Goal: Navigation & Orientation: Find specific page/section

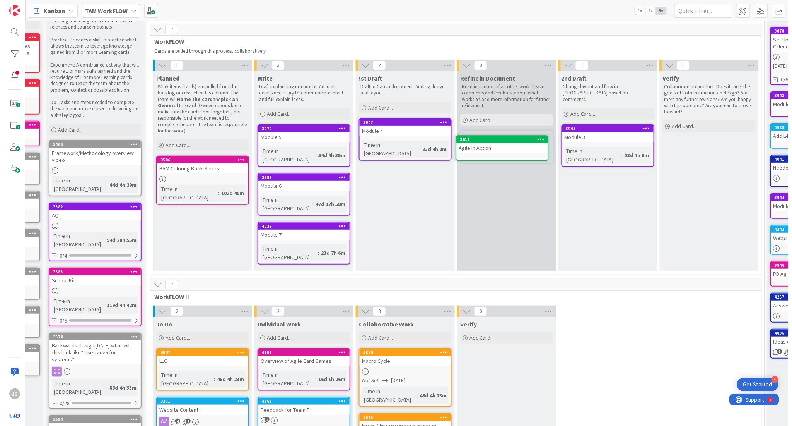
scroll to position [44, 84]
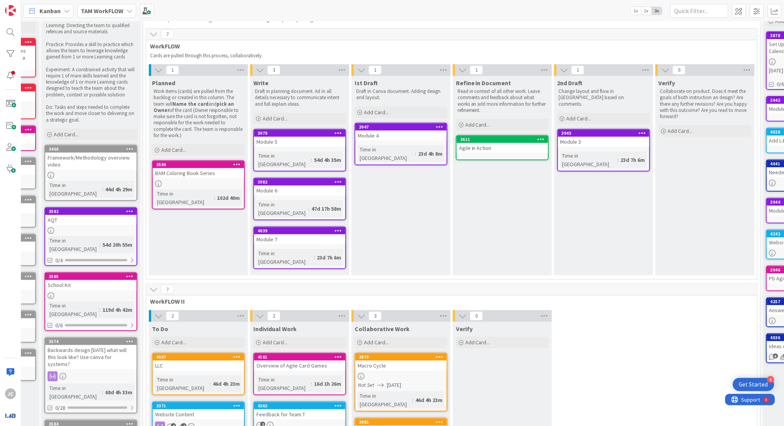
click at [281, 409] on div "Feedback for Team T" at bounding box center [299, 414] width 91 height 10
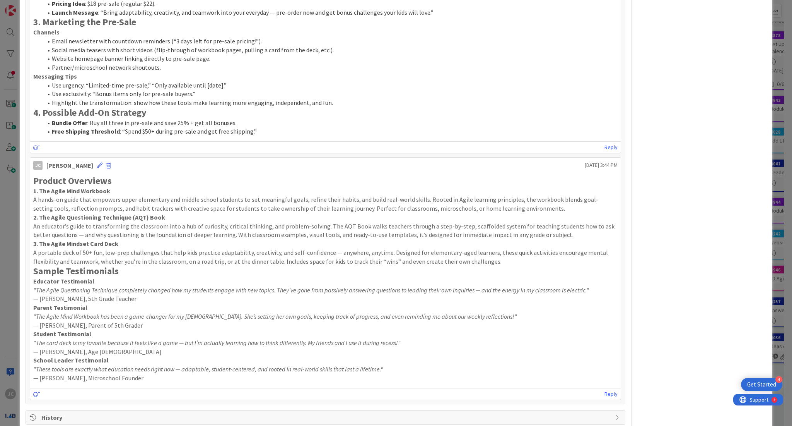
scroll to position [412, 0]
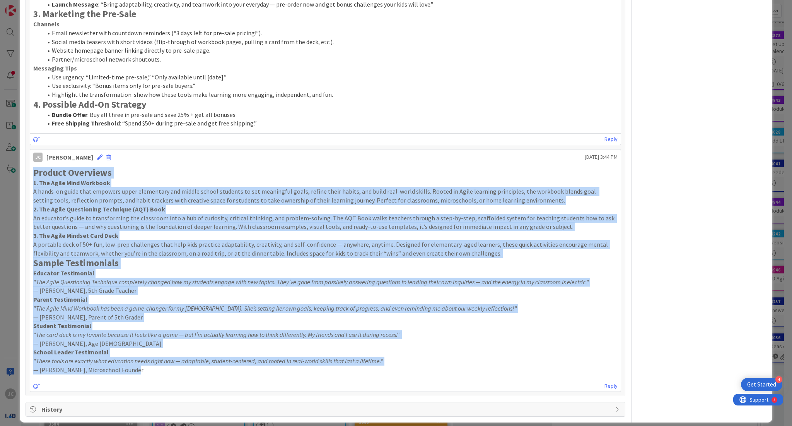
drag, startPoint x: 137, startPoint y: 373, endPoint x: 34, endPoint y: 177, distance: 221.5
click at [34, 177] on div "Product Overviews 1. The Agile Mind Workbook A hands-on guide that empowers upp…" at bounding box center [325, 270] width 585 height 207
copy div "Loremip Dolorsita 2. Con Adipi Elit Seddoeiu T incid-ut labor etdo magnaali eni…"
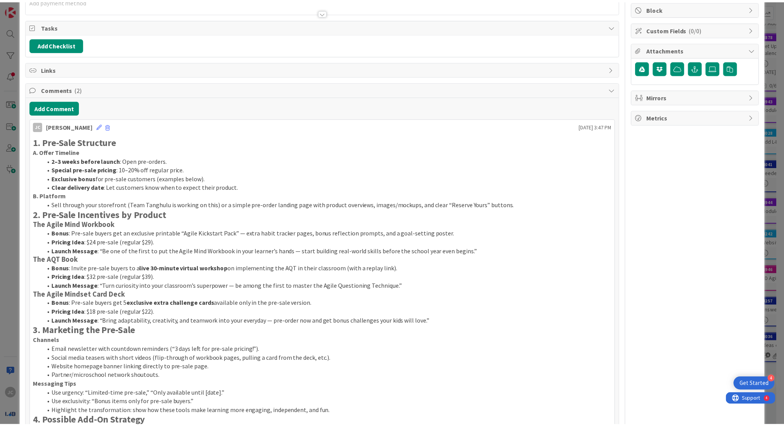
scroll to position [0, 0]
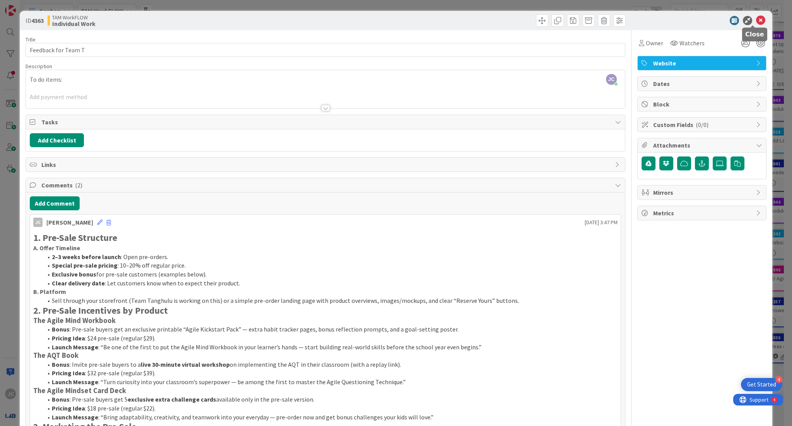
click at [756, 19] on icon at bounding box center [760, 20] width 9 height 9
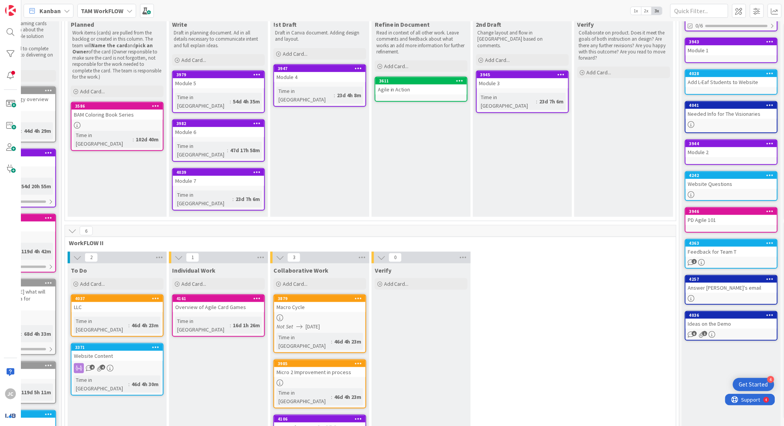
scroll to position [0, 165]
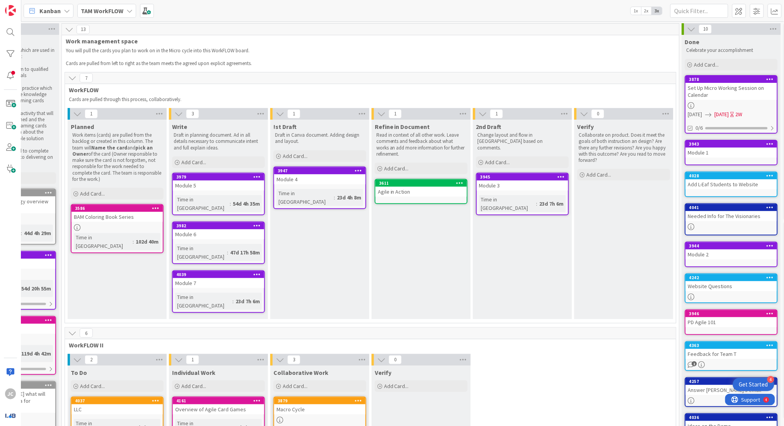
click at [94, 14] on span "TAM WorkFLOW" at bounding box center [102, 10] width 43 height 9
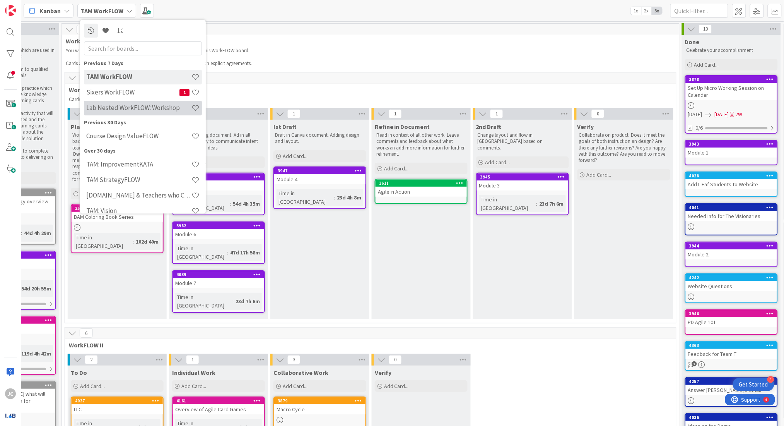
click at [129, 110] on h4 "Lab Nested WorkFLOW: Workshop" at bounding box center [138, 108] width 105 height 8
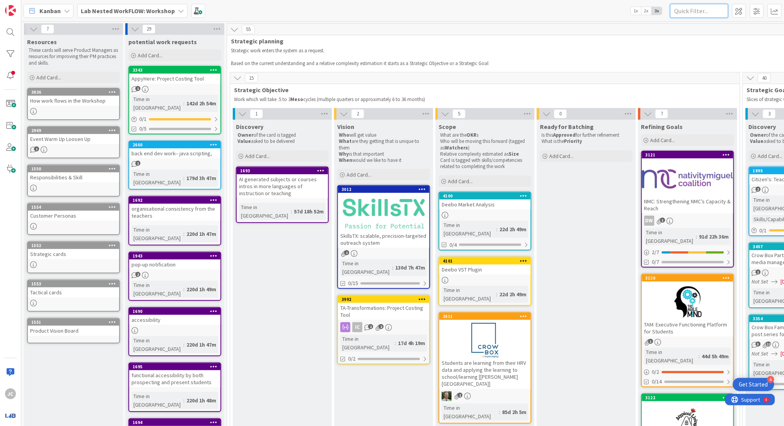
drag, startPoint x: 688, startPoint y: 14, endPoint x: 694, endPoint y: 12, distance: 6.3
click at [694, 12] on input "text" at bounding box center [699, 11] width 58 height 14
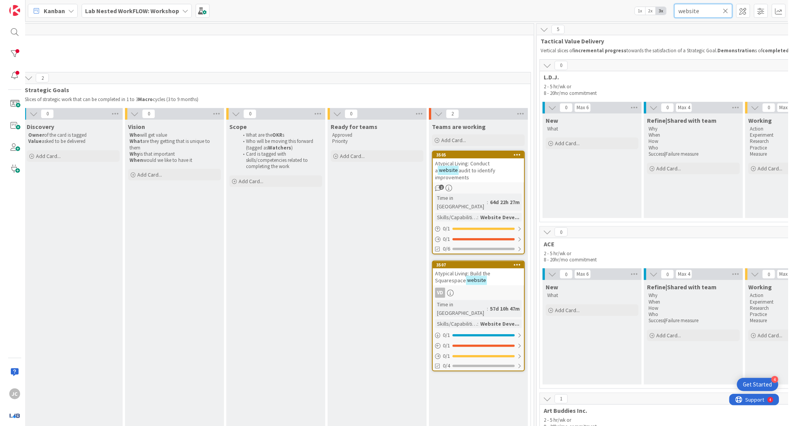
scroll to position [0, 636]
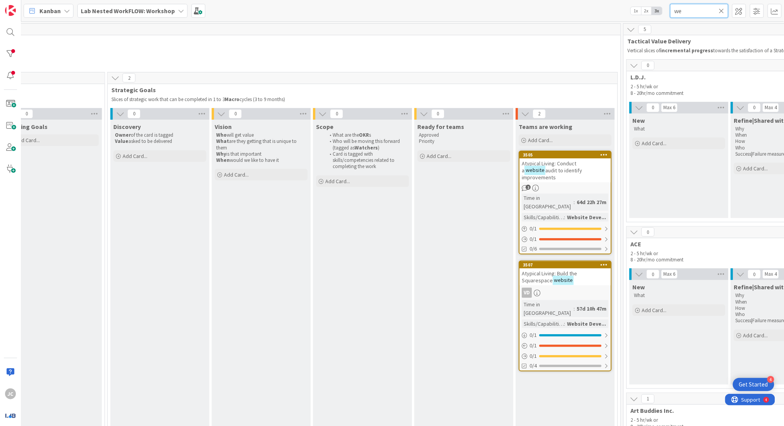
type input "w"
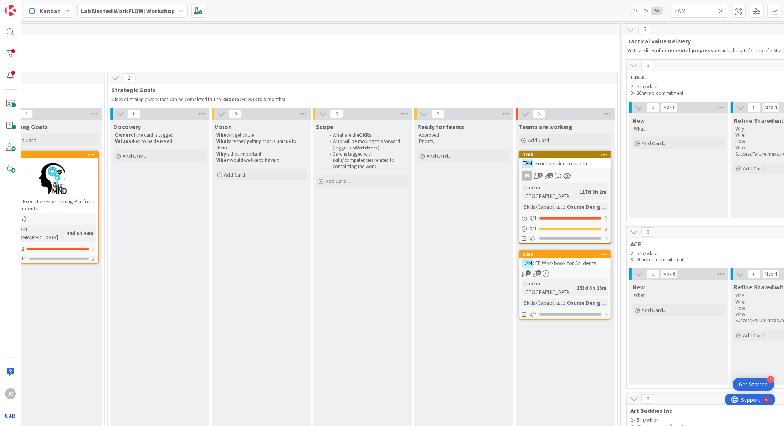
click at [570, 168] on link "3284 TAM : From service to product IB 2 1 Time in Column : 117d 8h 2m Skills/Ca…" at bounding box center [565, 196] width 93 height 93
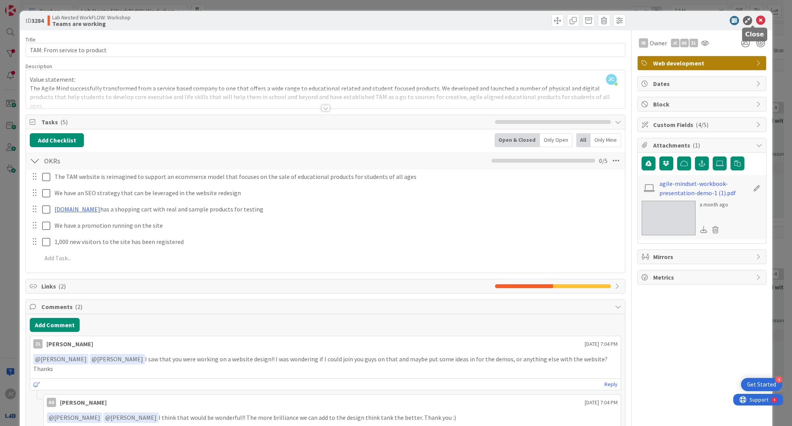
click at [757, 19] on icon at bounding box center [760, 20] width 9 height 9
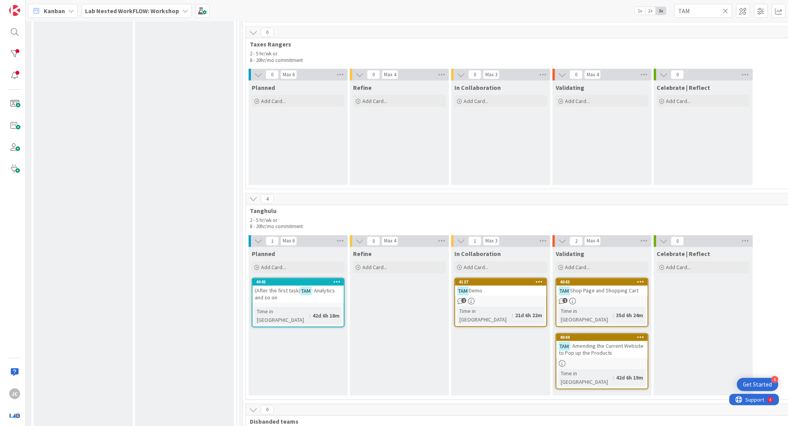
scroll to position [2603, 1021]
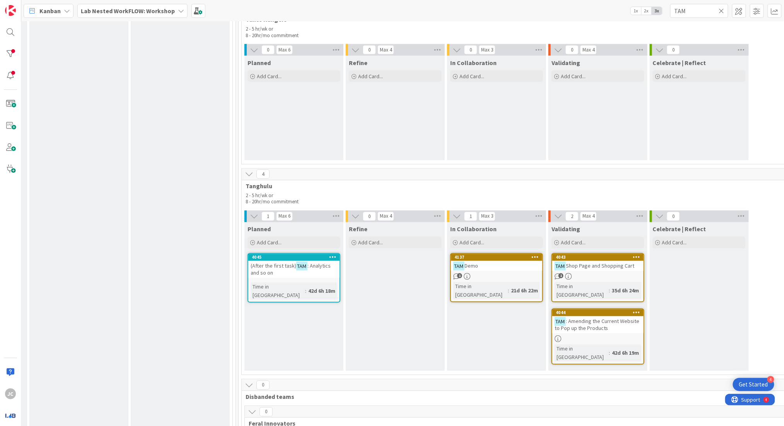
click at [316, 273] on div "(After the first task) TAM : Analytics and so on" at bounding box center [293, 269] width 91 height 17
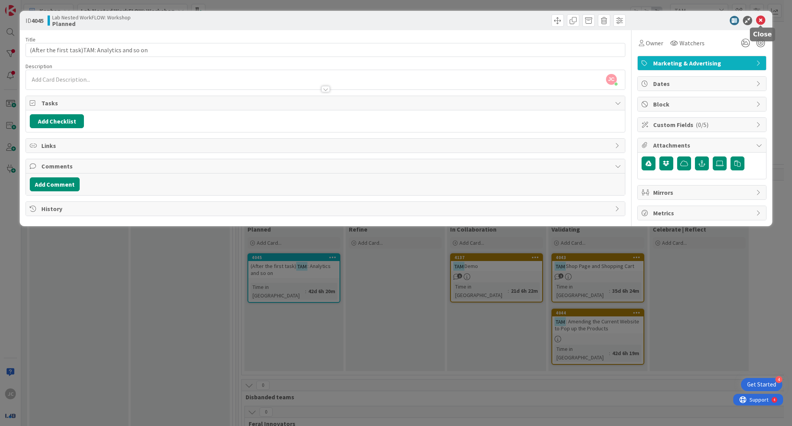
click at [759, 20] on icon at bounding box center [760, 20] width 9 height 9
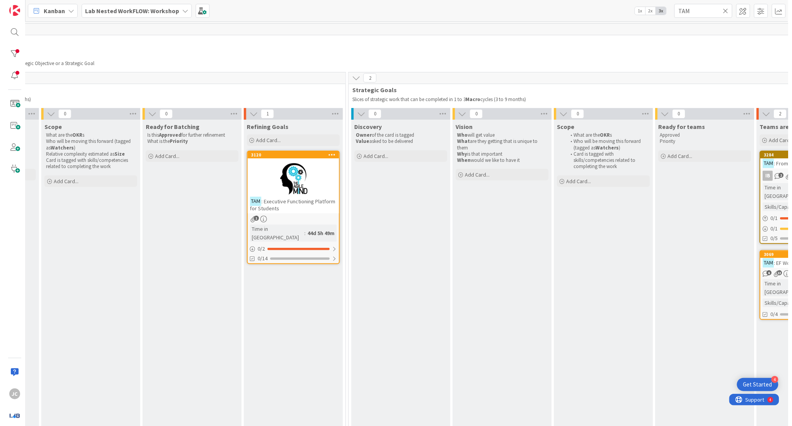
scroll to position [0, 397]
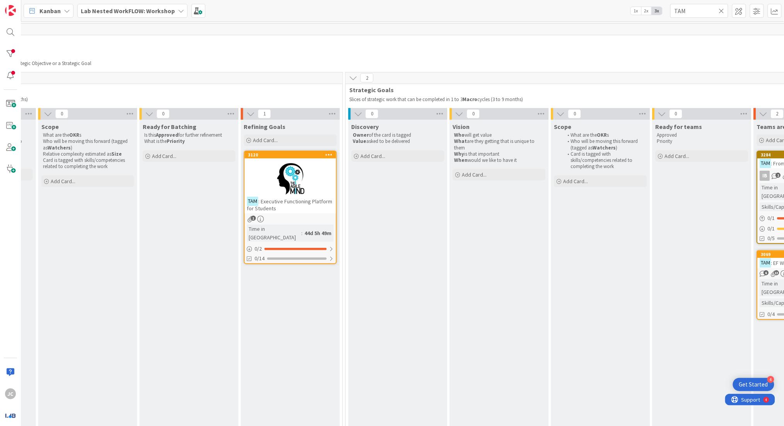
click at [261, 178] on div at bounding box center [290, 178] width 91 height 35
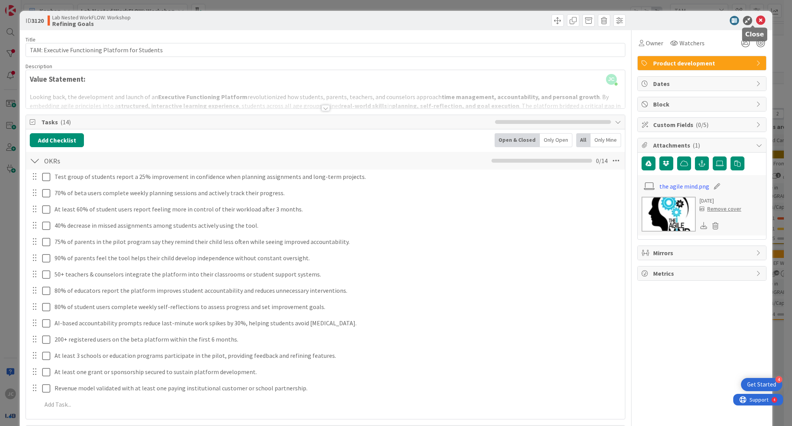
click at [756, 20] on icon at bounding box center [760, 20] width 9 height 9
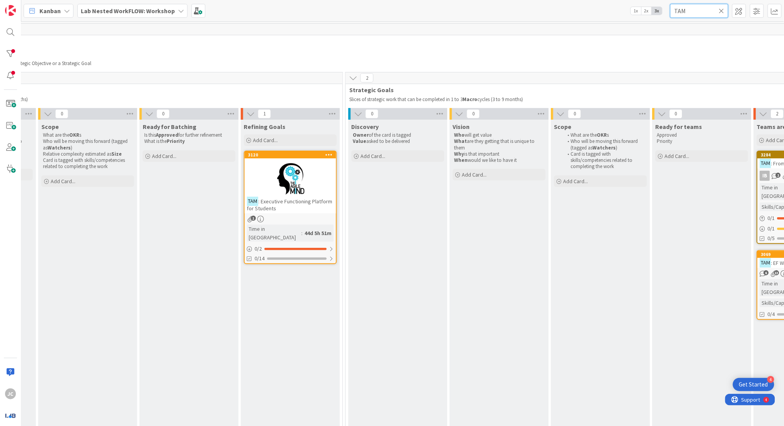
click at [690, 13] on input "TAM" at bounding box center [699, 11] width 58 height 14
click at [690, 13] on input "TA" at bounding box center [699, 11] width 58 height 14
type input "T"
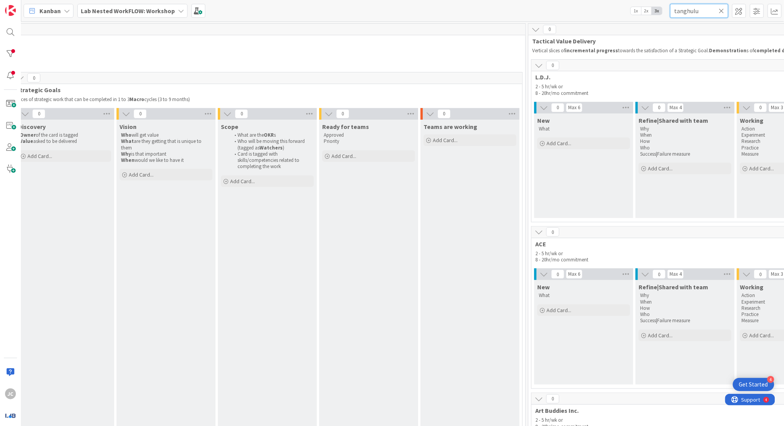
scroll to position [0, 715]
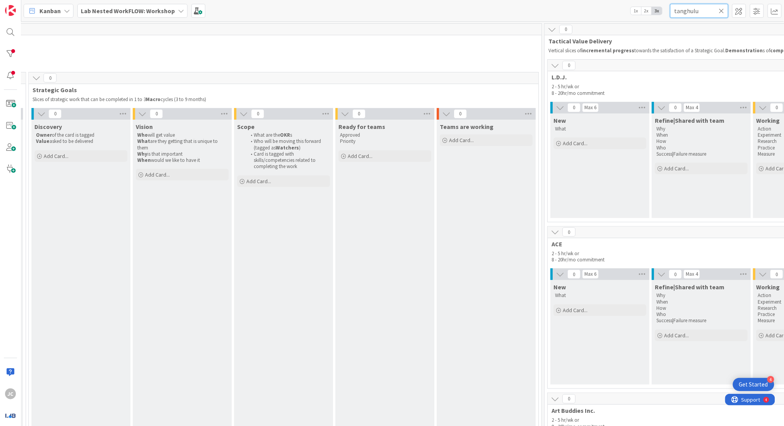
click at [723, 14] on input "tanghulu" at bounding box center [699, 11] width 58 height 14
type input "tanghulu"
click at [723, 11] on icon at bounding box center [721, 10] width 5 height 7
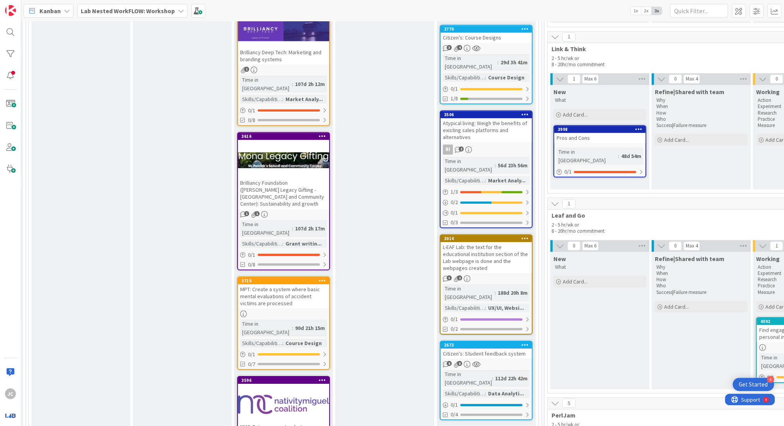
scroll to position [726, 715]
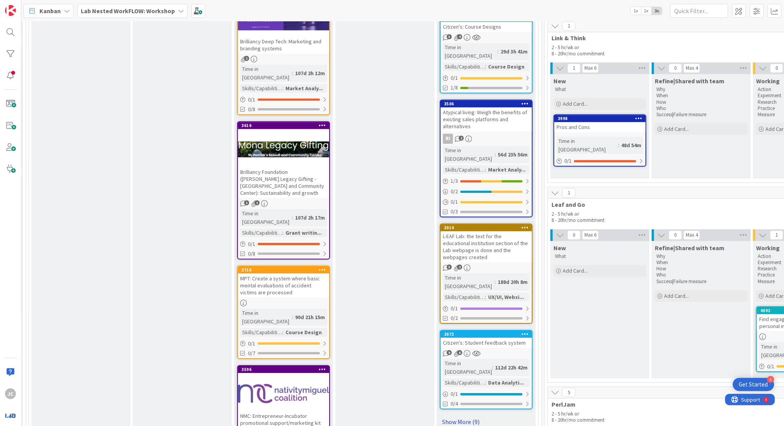
click at [449, 415] on link "Show More (9)" at bounding box center [486, 421] width 93 height 12
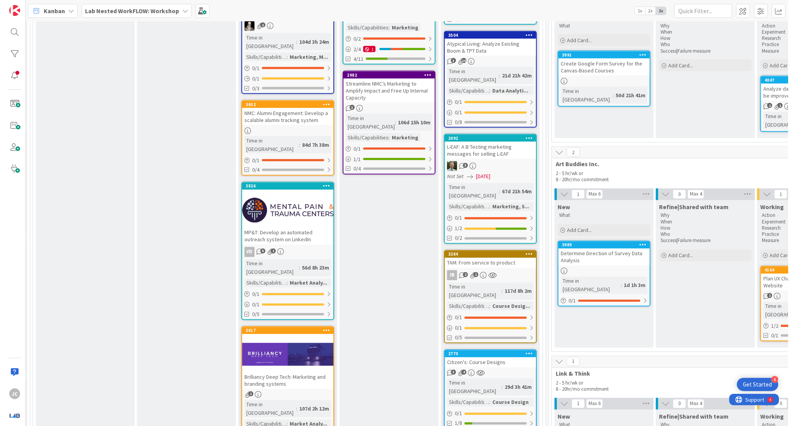
scroll to position [407, 715]
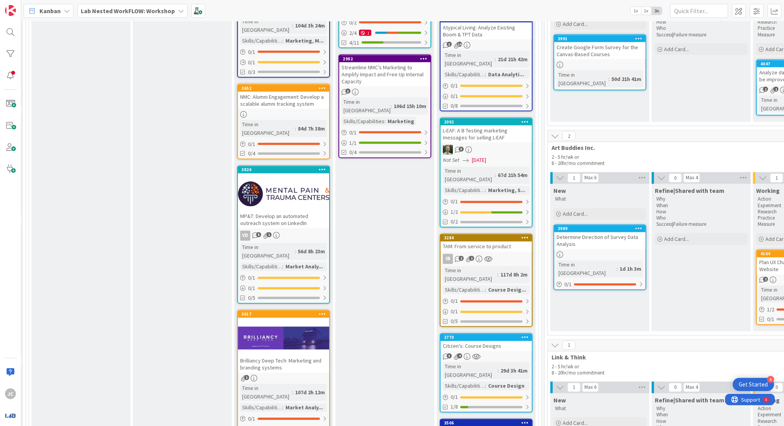
click at [510, 241] on div "TAM: From service to product" at bounding box center [486, 246] width 91 height 10
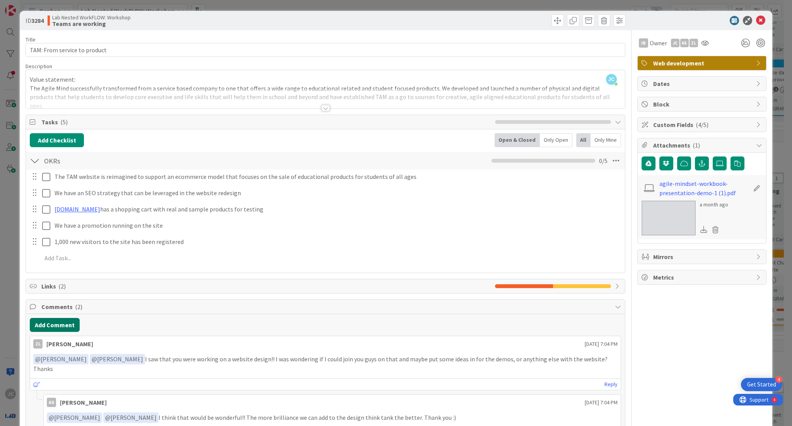
click at [38, 323] on button "Add Comment" at bounding box center [55, 325] width 50 height 14
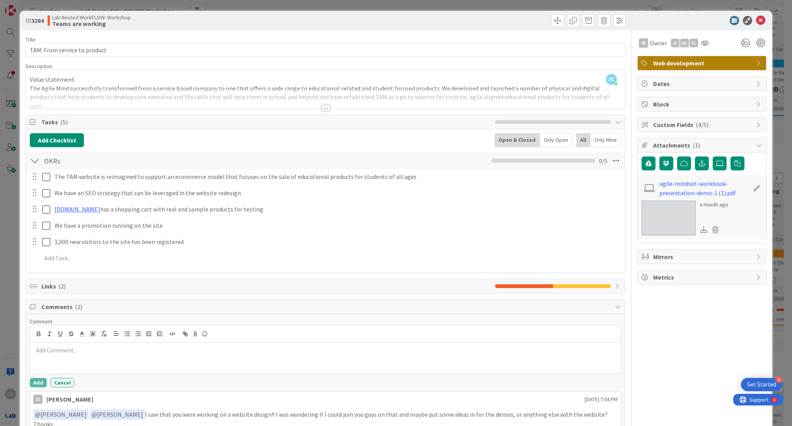
click at [63, 349] on p at bounding box center [325, 349] width 585 height 9
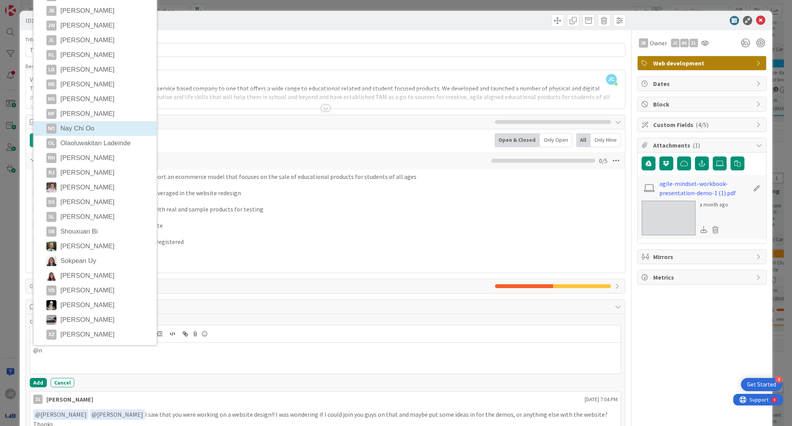
click at [65, 127] on li "NO Nay Chi Oo" at bounding box center [95, 128] width 123 height 15
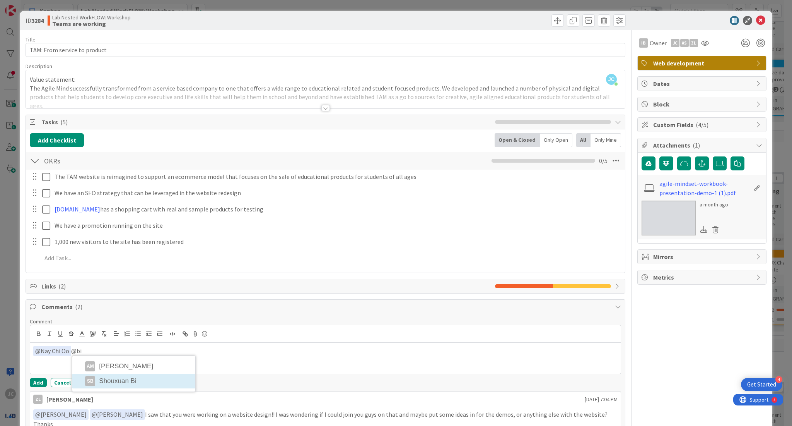
click at [145, 378] on li "SB Shouxuan Bi" at bounding box center [133, 380] width 123 height 15
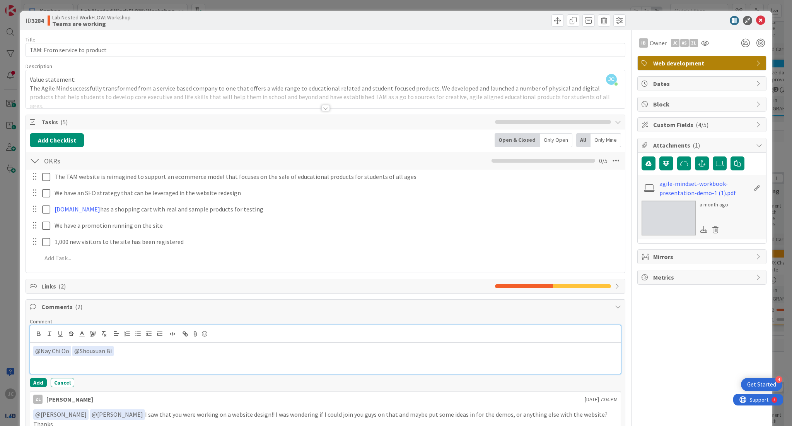
scroll to position [297, 0]
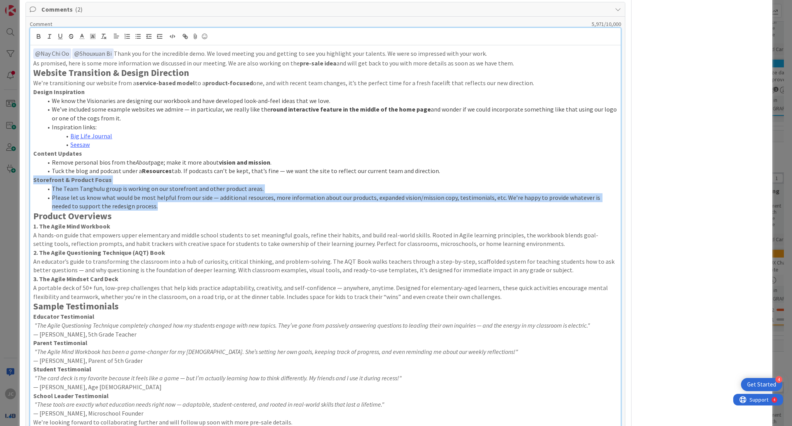
drag, startPoint x: 140, startPoint y: 204, endPoint x: 30, endPoint y: 180, distance: 112.5
click at [30, 180] on div "﻿ @ Nay Chi Oo ﻿ ﻿ @ Shouxuan Bi ﻿ Thank you for the incredible demo. We loved …" at bounding box center [325, 237] width 591 height 384
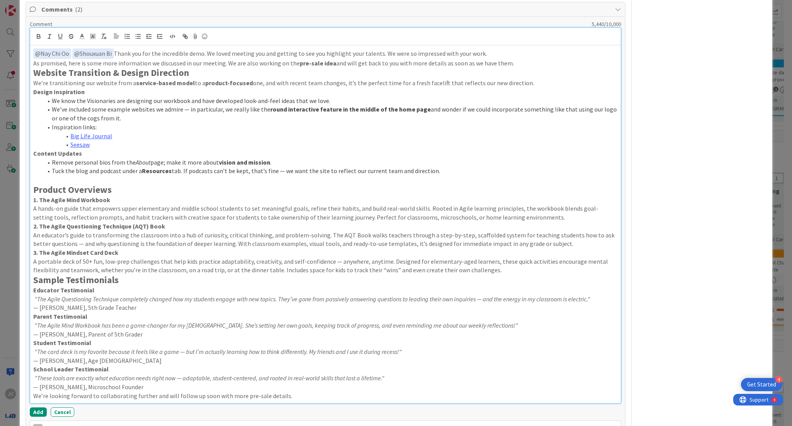
click at [34, 74] on strong "Website Transition & Design Direction" at bounding box center [111, 73] width 156 height 12
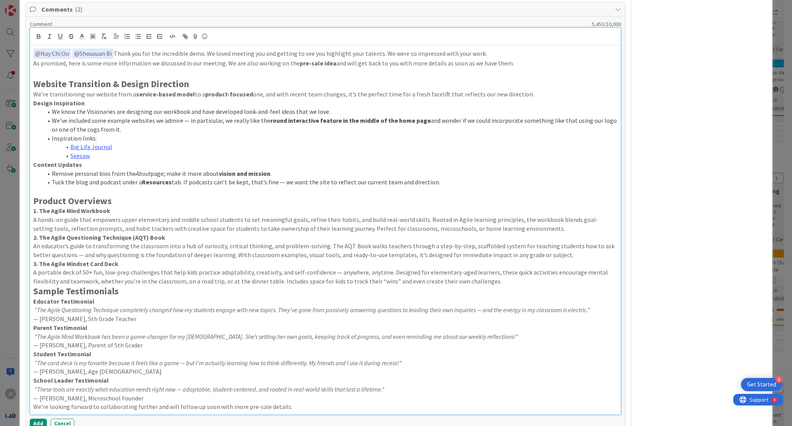
click at [34, 291] on strong "Sample Testimonials" at bounding box center [75, 291] width 85 height 12
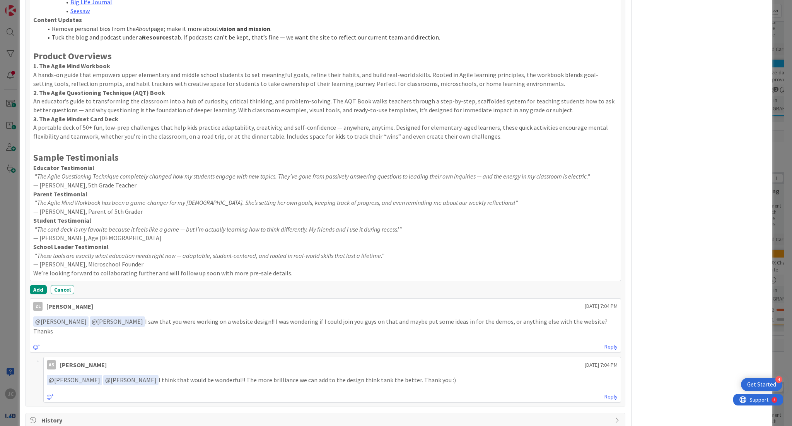
scroll to position [443, 0]
click at [331, 273] on p "We’re looking forward to collaborating further and will follow up soon with mor…" at bounding box center [325, 272] width 585 height 9
click at [38, 289] on button "Add" at bounding box center [38, 288] width 17 height 9
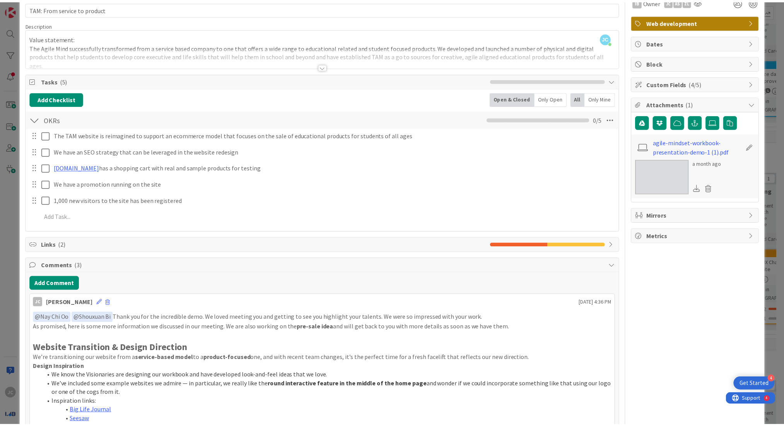
scroll to position [0, 0]
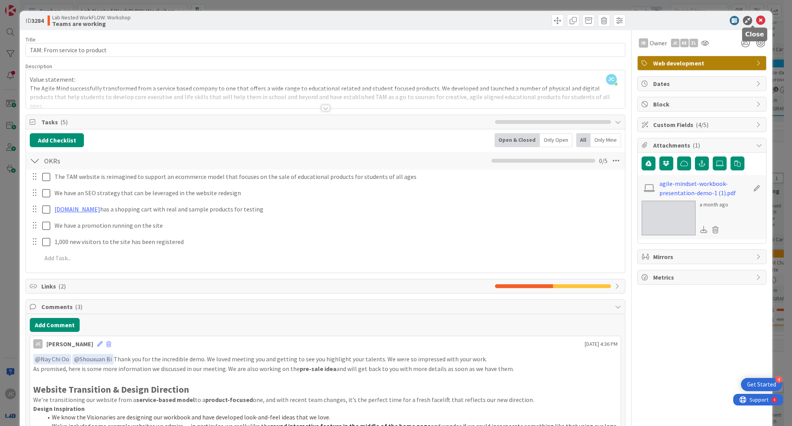
click at [756, 20] on icon at bounding box center [760, 20] width 9 height 9
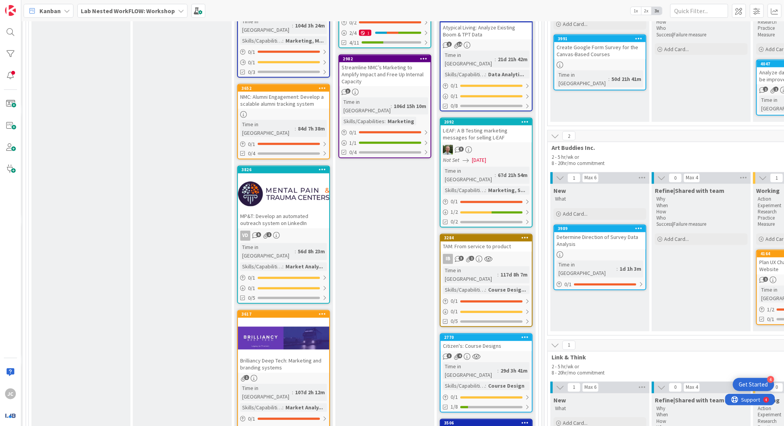
click at [152, 4] on div "Lab Nested WorkFLOW: Workshop" at bounding box center [132, 11] width 110 height 14
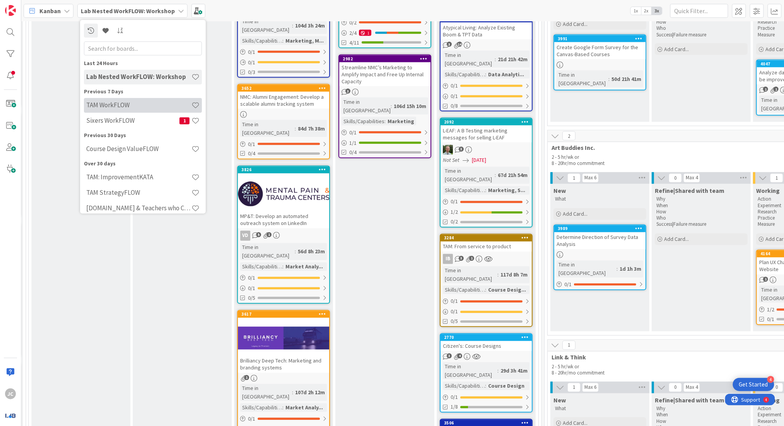
click at [156, 105] on h4 "TAM WorkFLOW" at bounding box center [138, 105] width 105 height 8
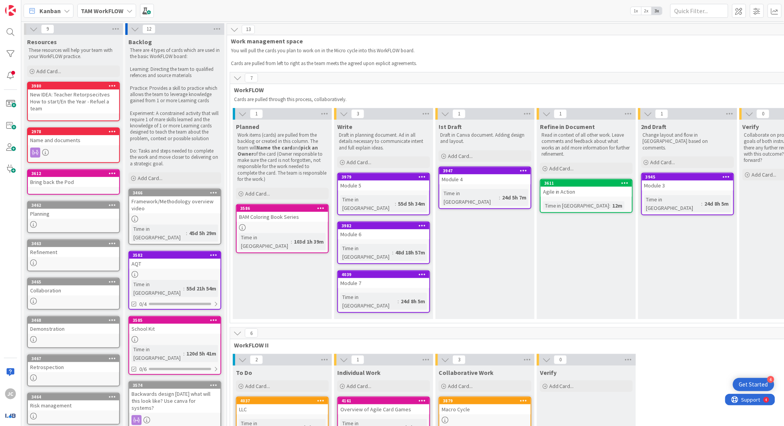
click at [125, 6] on div "TAM WorkFLOW" at bounding box center [106, 11] width 59 height 14
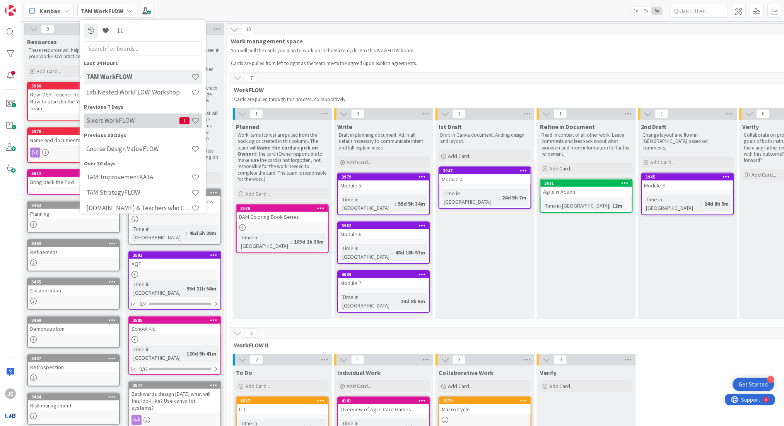
click at [131, 120] on h4 "Sixers WorkFLOW" at bounding box center [132, 121] width 93 height 8
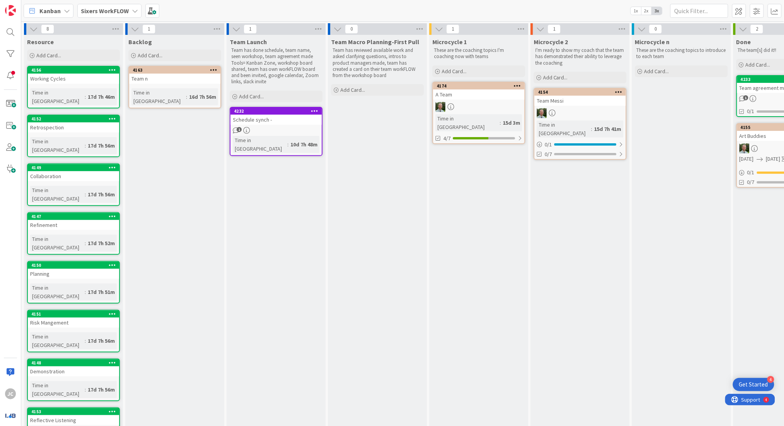
click at [489, 92] on div "A Team" at bounding box center [478, 94] width 91 height 10
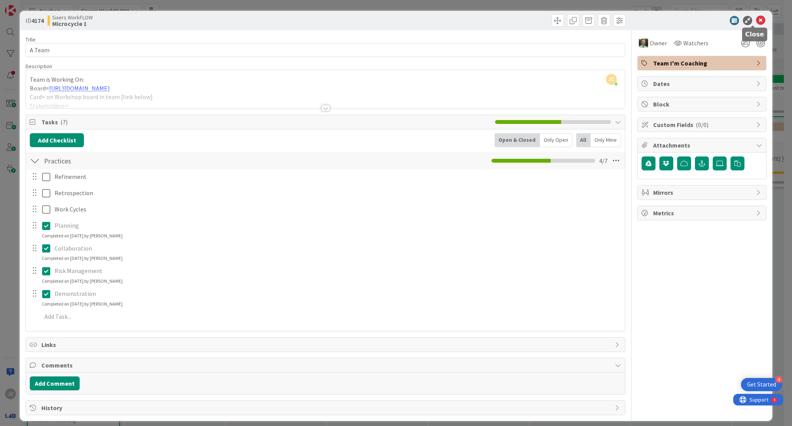
click at [756, 21] on icon at bounding box center [760, 20] width 9 height 9
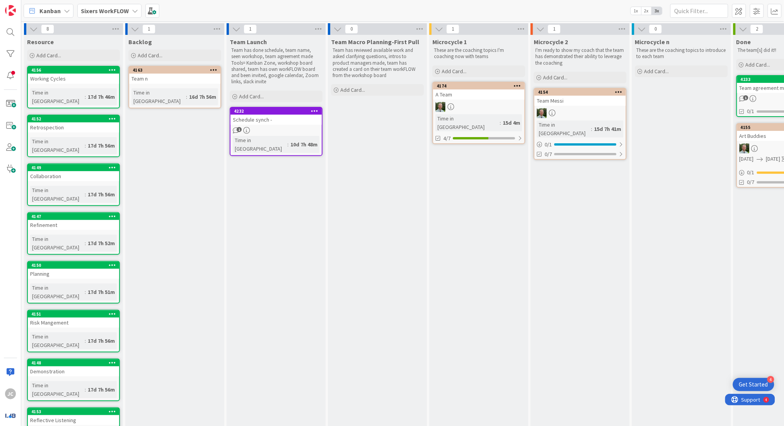
click at [621, 99] on div "Team Messi" at bounding box center [580, 101] width 91 height 10
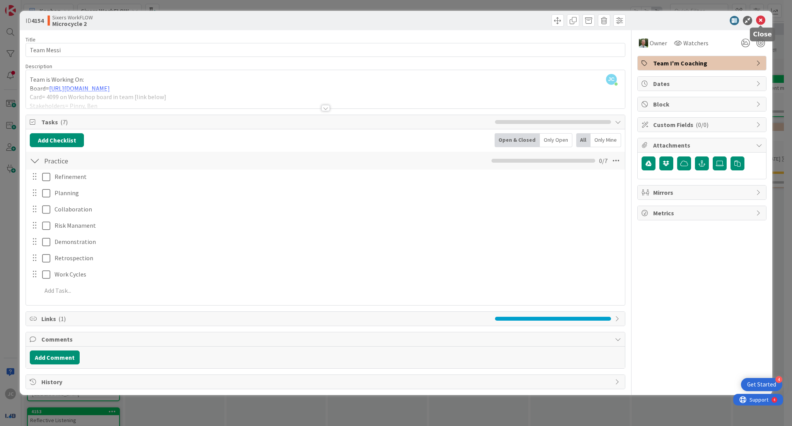
click at [762, 19] on icon at bounding box center [760, 20] width 9 height 9
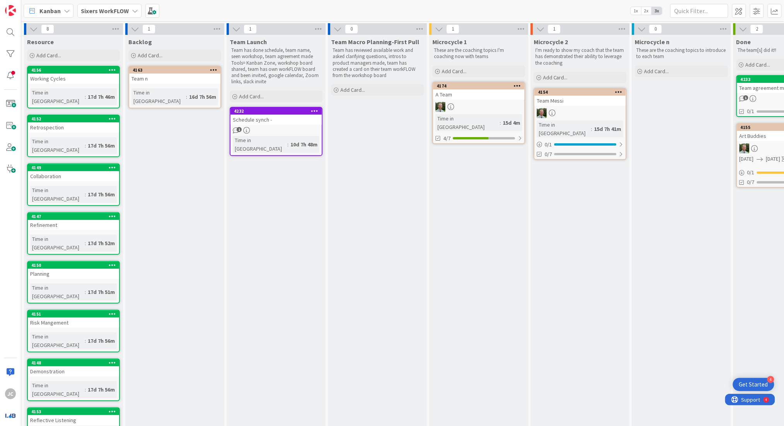
click at [116, 10] on b "Sixers WorkFLOW" at bounding box center [105, 11] width 48 height 8
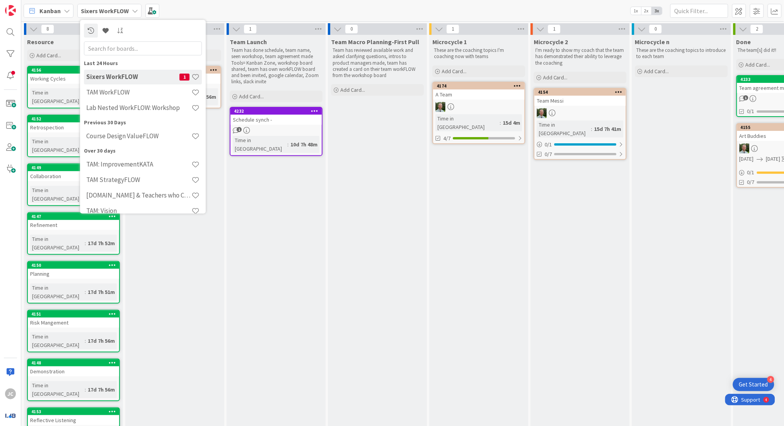
click at [159, 74] on h4 "Sixers WorkFLOW" at bounding box center [132, 77] width 93 height 8
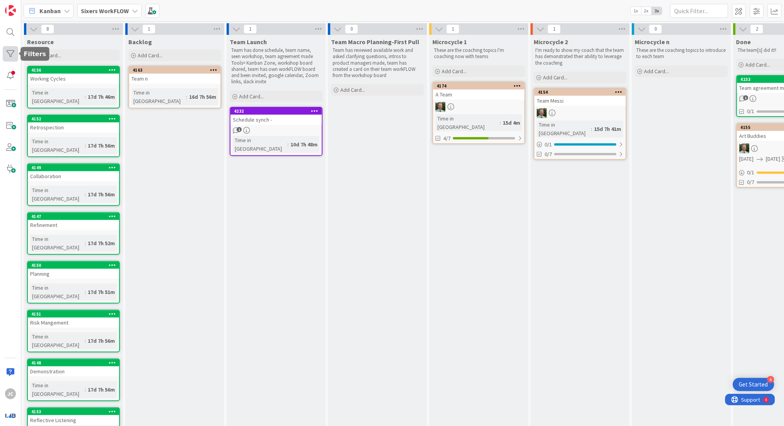
click at [12, 56] on div at bounding box center [10, 53] width 15 height 15
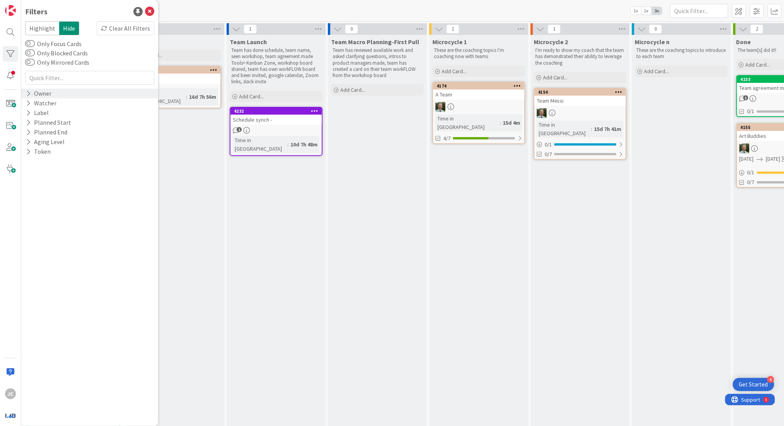
click at [28, 93] on icon at bounding box center [28, 93] width 5 height 7
click at [30, 113] on icon at bounding box center [29, 115] width 5 height 5
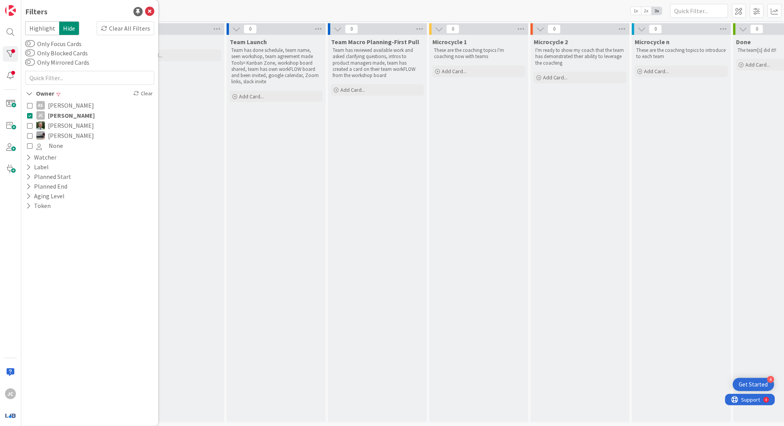
click at [30, 113] on icon at bounding box center [29, 115] width 5 height 5
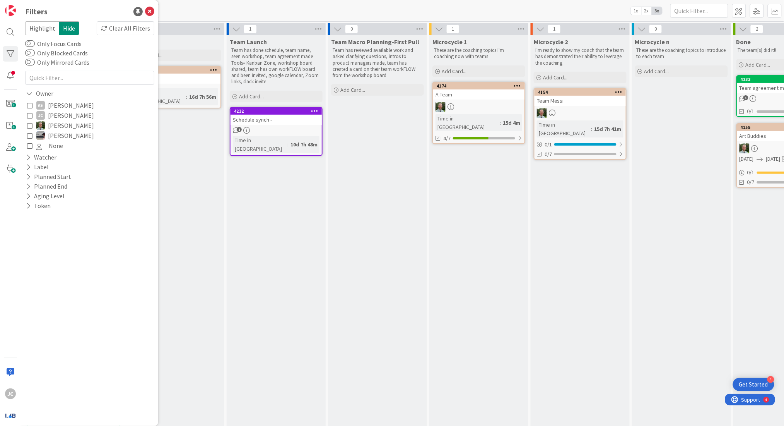
click at [30, 113] on icon at bounding box center [29, 115] width 5 height 5
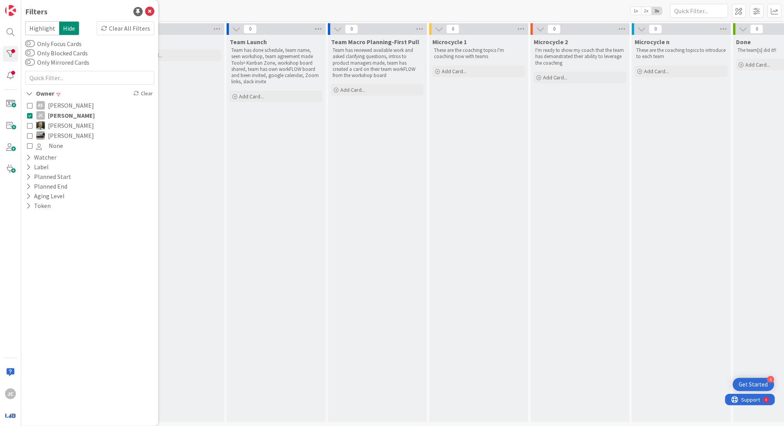
click at [30, 113] on icon at bounding box center [29, 115] width 5 height 5
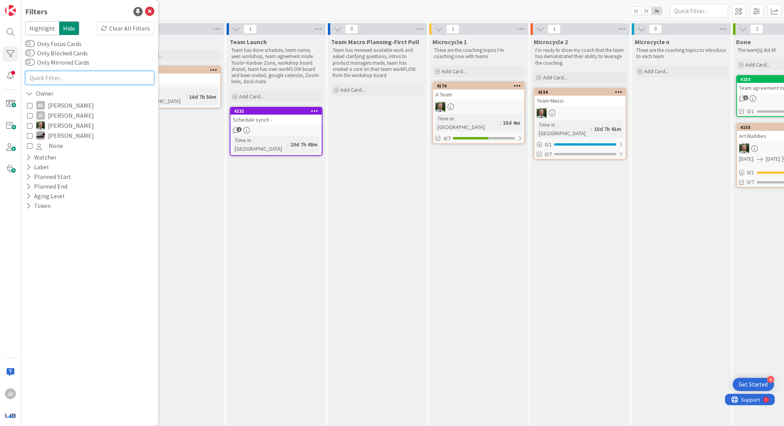
click at [59, 76] on input "text" at bounding box center [89, 78] width 129 height 14
type input "jessia"
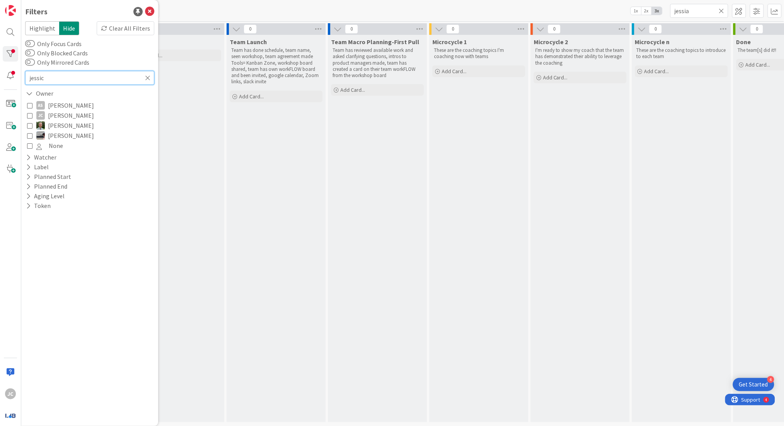
type input "[PERSON_NAME]"
click at [150, 9] on icon at bounding box center [149, 11] width 9 height 9
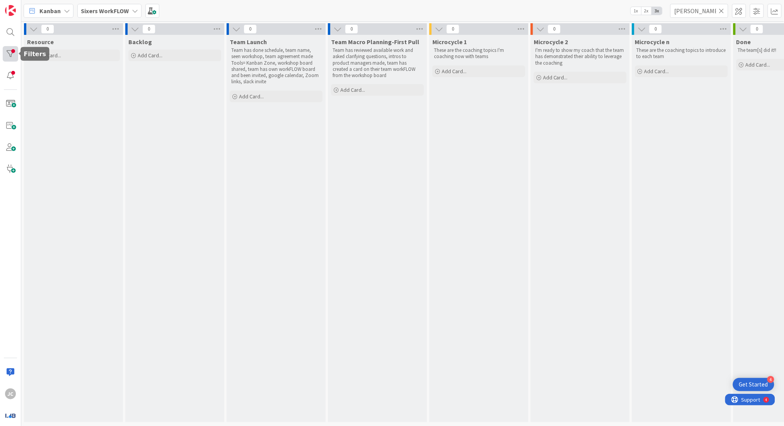
click at [10, 53] on div at bounding box center [10, 53] width 15 height 15
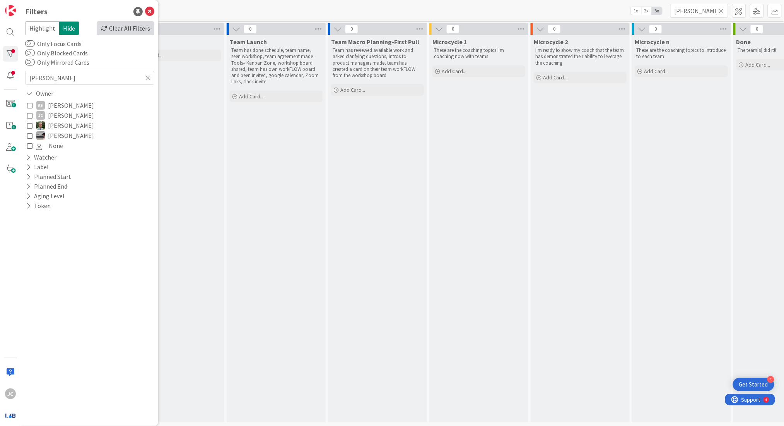
click at [119, 31] on div "Clear All Filters" at bounding box center [126, 28] width 58 height 14
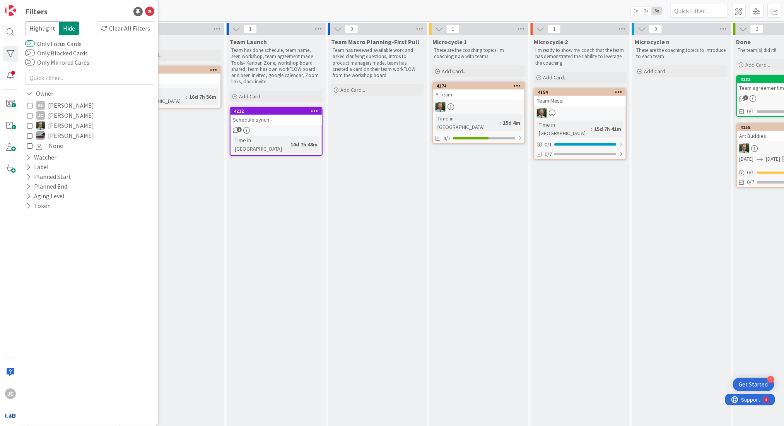
click at [29, 42] on button "Only Focus Cards" at bounding box center [30, 44] width 10 height 8
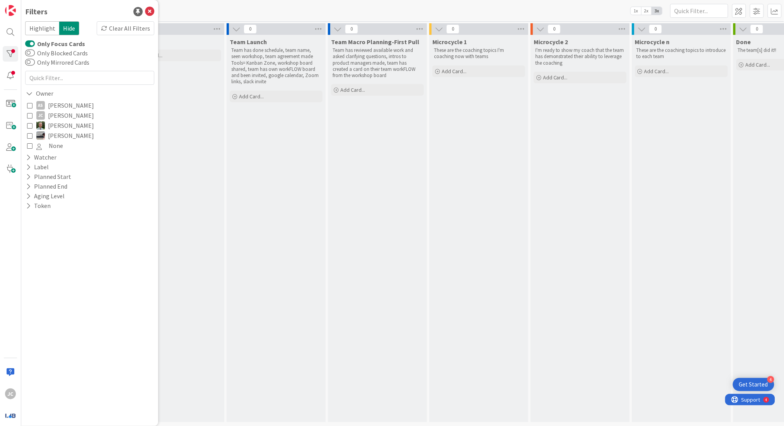
click at [177, 139] on div "Backlog Add Card..." at bounding box center [174, 228] width 99 height 387
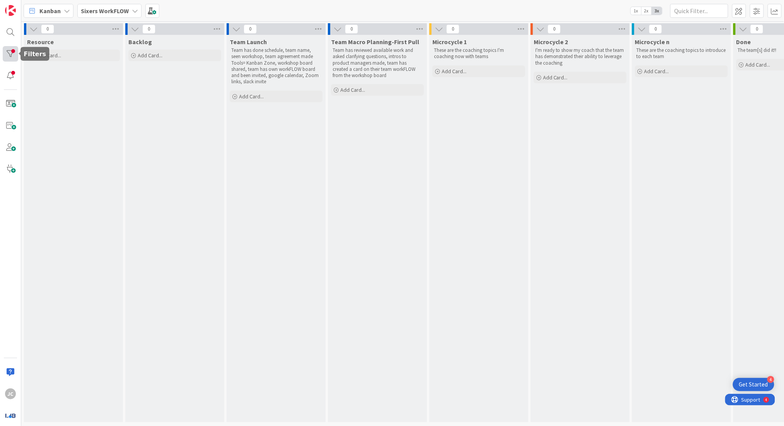
click at [9, 51] on div at bounding box center [10, 53] width 15 height 15
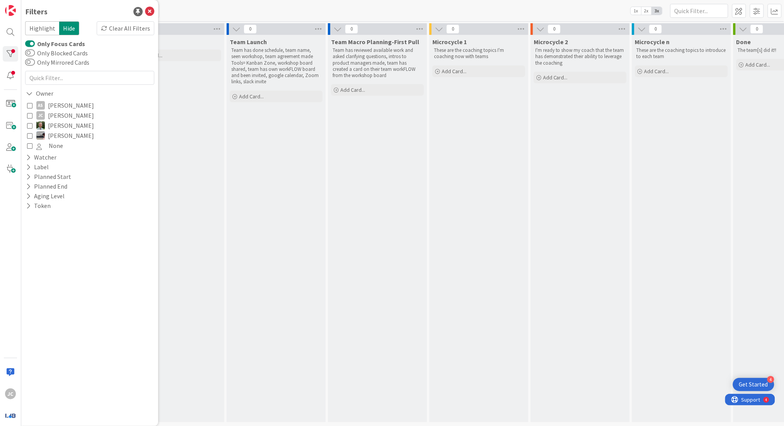
click at [27, 41] on button "Only Focus Cards" at bounding box center [30, 44] width 10 height 8
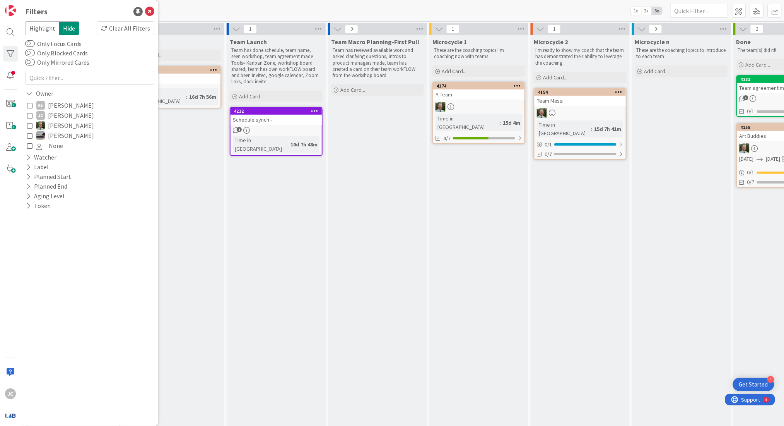
click at [30, 115] on icon at bounding box center [29, 115] width 5 height 5
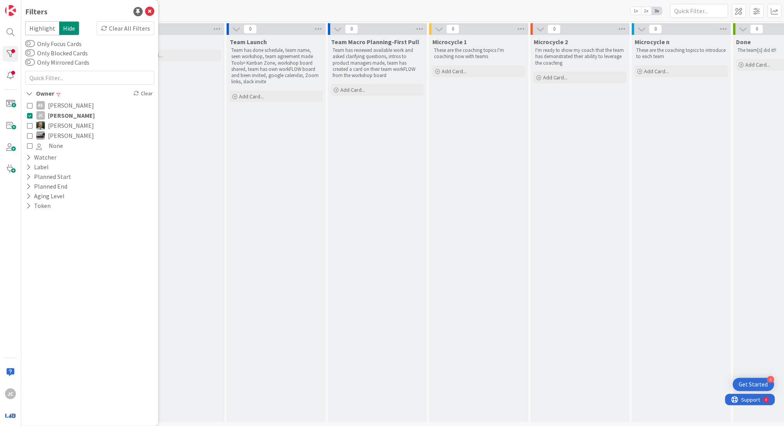
click at [224, 220] on div "Backlog Add Card..." at bounding box center [174, 228] width 99 height 387
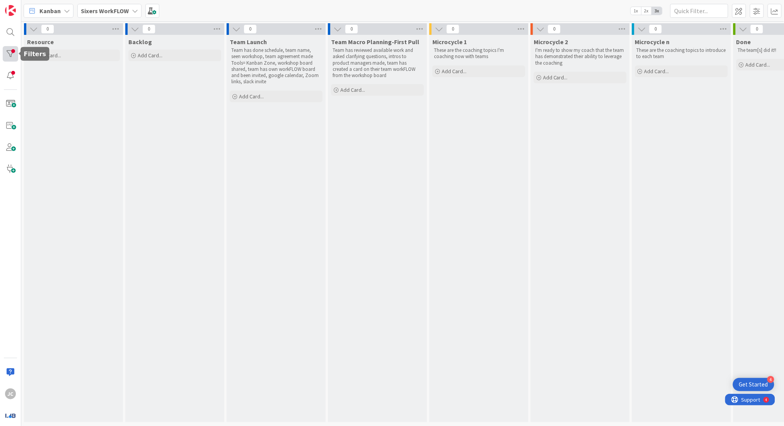
click at [10, 56] on div at bounding box center [10, 53] width 15 height 15
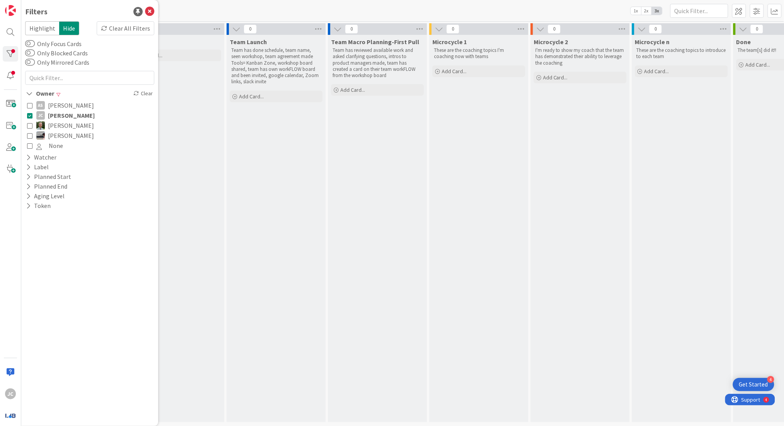
click at [30, 114] on icon at bounding box center [29, 115] width 5 height 5
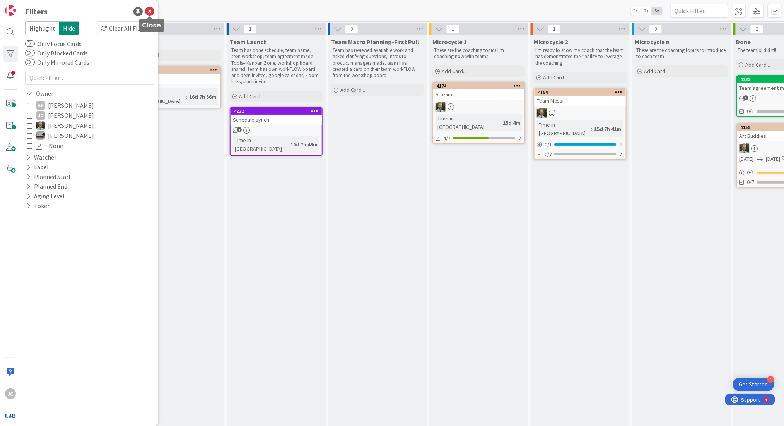
click at [151, 10] on icon at bounding box center [149, 11] width 9 height 9
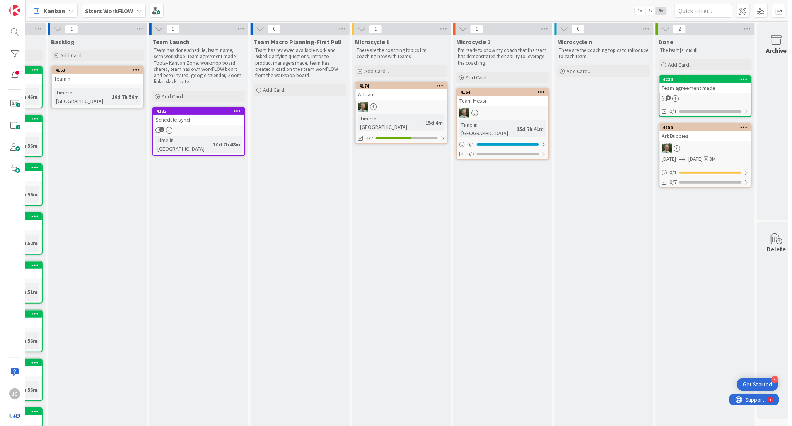
scroll to position [0, 99]
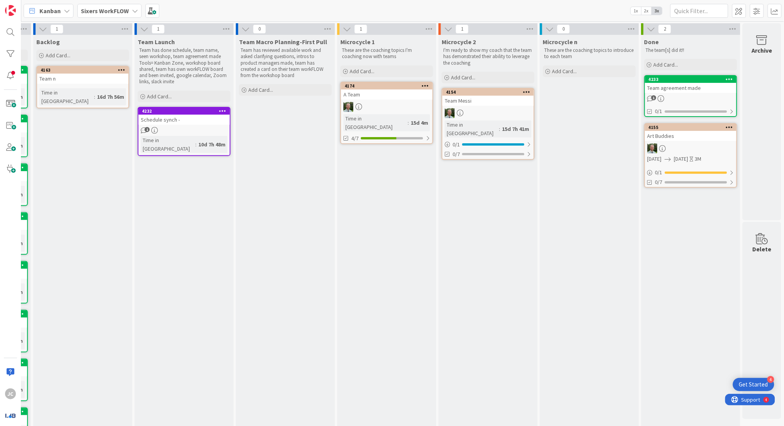
click at [696, 140] on link "4155 Art Buddies [DATE] [DATE] 3M 0 / 1 0/7" at bounding box center [691, 155] width 93 height 65
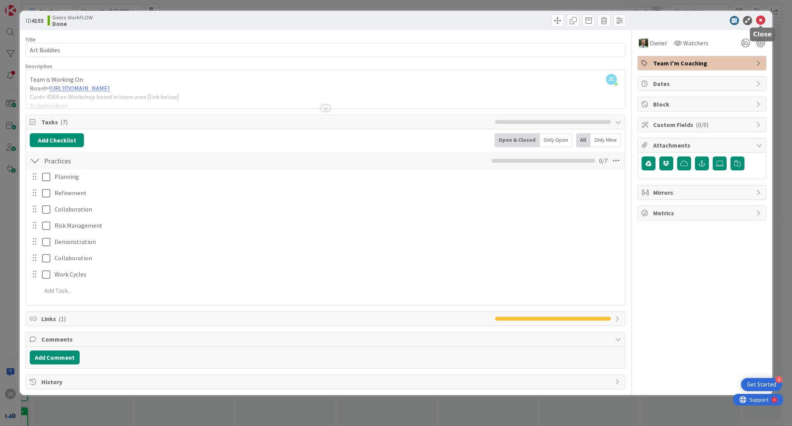
click at [763, 19] on icon at bounding box center [760, 20] width 9 height 9
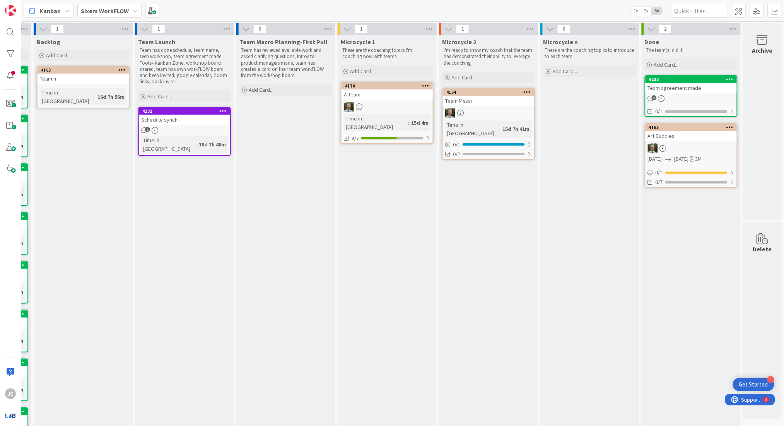
click at [85, 7] on b "Sixers WorkFLOW" at bounding box center [105, 11] width 48 height 8
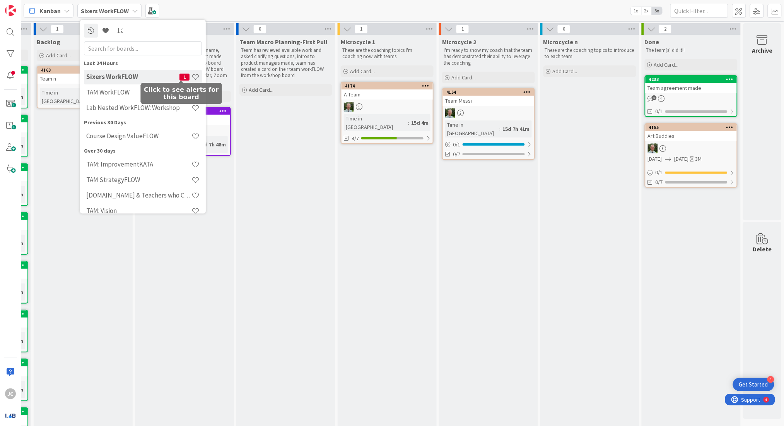
click at [180, 78] on span "1" at bounding box center [185, 77] width 10 height 7
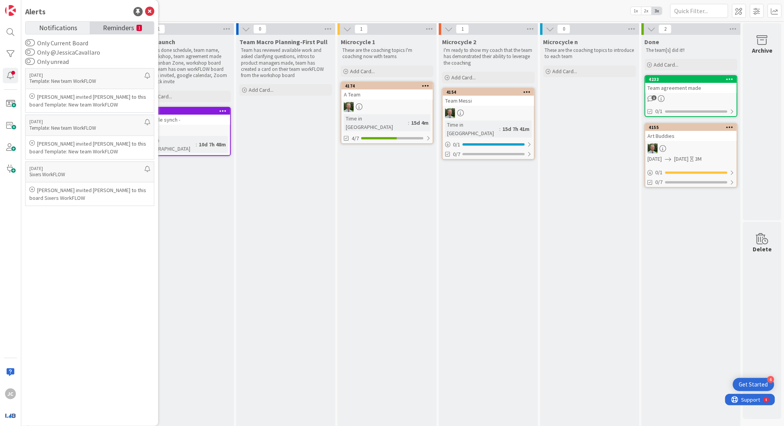
click at [116, 26] on span "Reminders" at bounding box center [118, 27] width 31 height 11
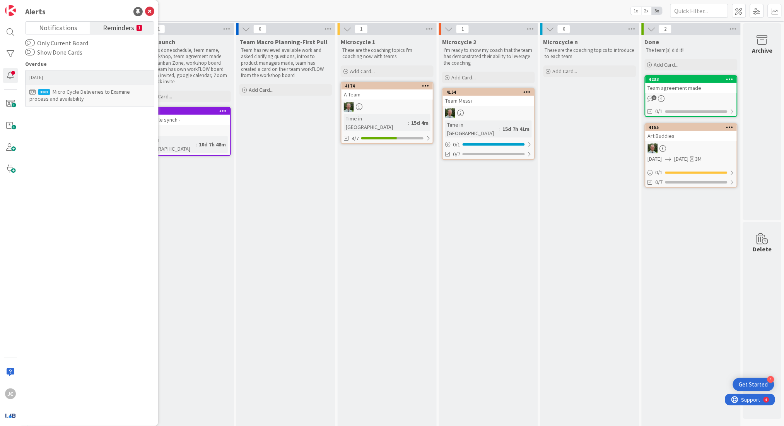
click at [104, 98] on div "Micro Cycle Deliveries to Examine process and availability" at bounding box center [89, 95] width 121 height 14
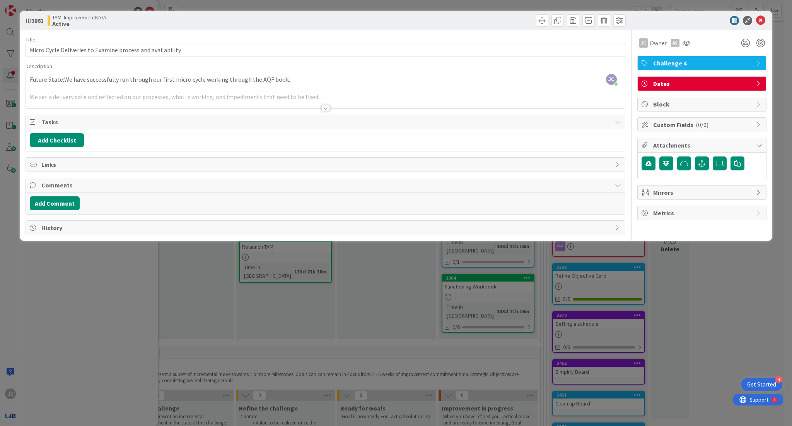
click at [324, 111] on div at bounding box center [325, 108] width 9 height 6
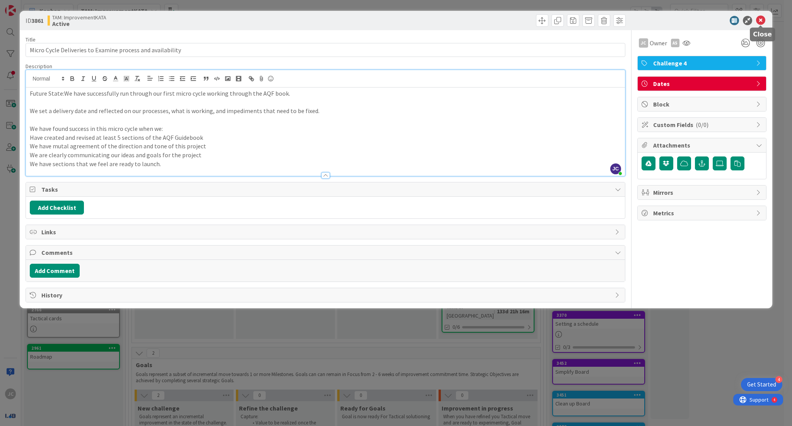
click at [757, 18] on icon at bounding box center [760, 20] width 9 height 9
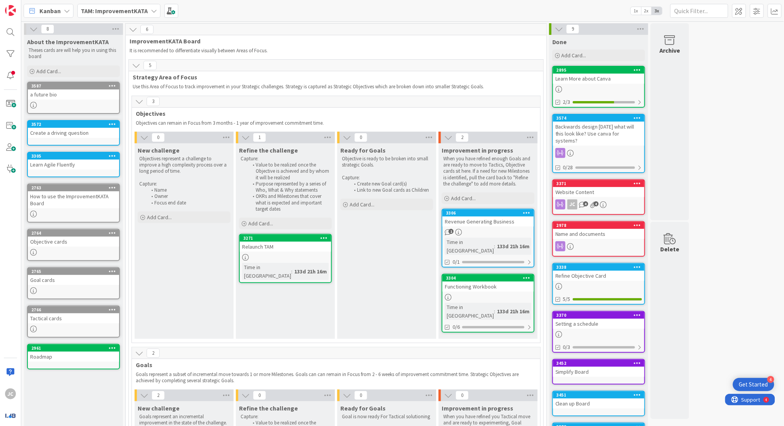
click at [135, 9] on b "TAM: ImprovementKATA" at bounding box center [114, 11] width 67 height 8
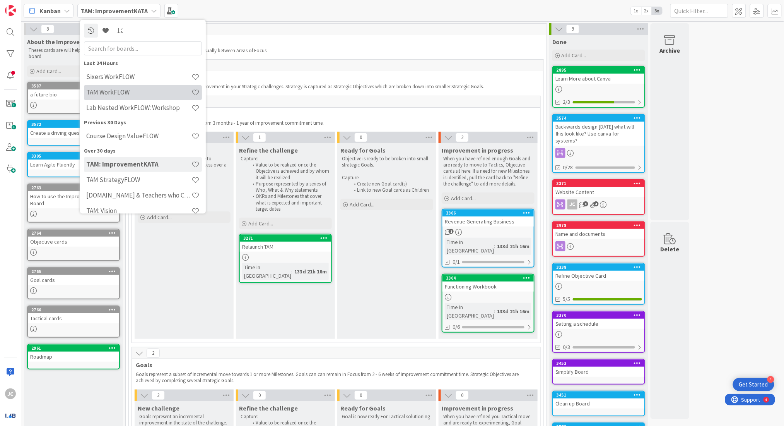
click at [143, 92] on h4 "TAM WorkFLOW" at bounding box center [138, 93] width 105 height 8
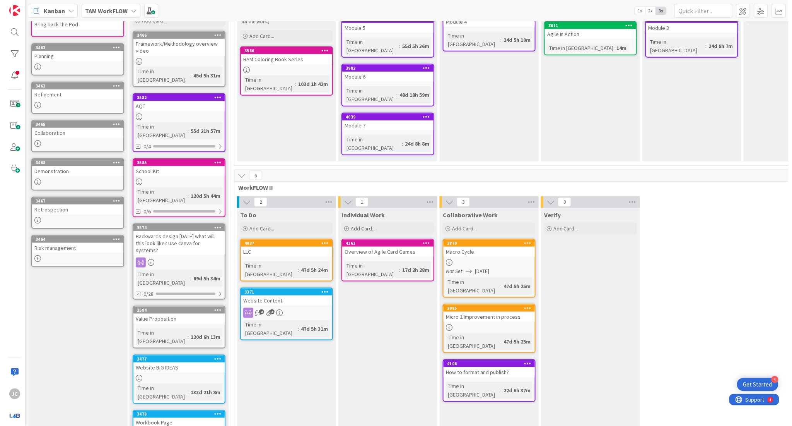
scroll to position [158, 0]
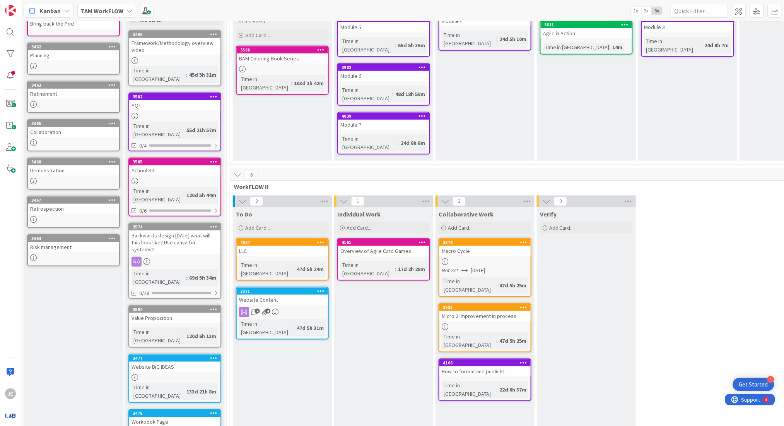
click at [512, 359] on div "4106" at bounding box center [484, 362] width 91 height 7
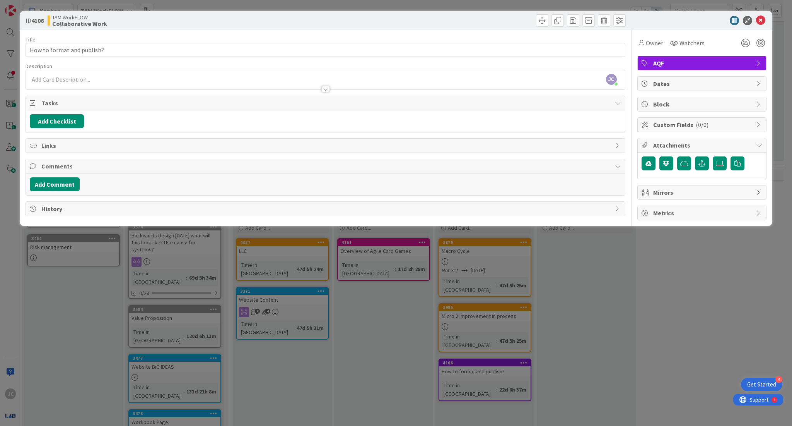
click at [382, 84] on div at bounding box center [325, 85] width 599 height 8
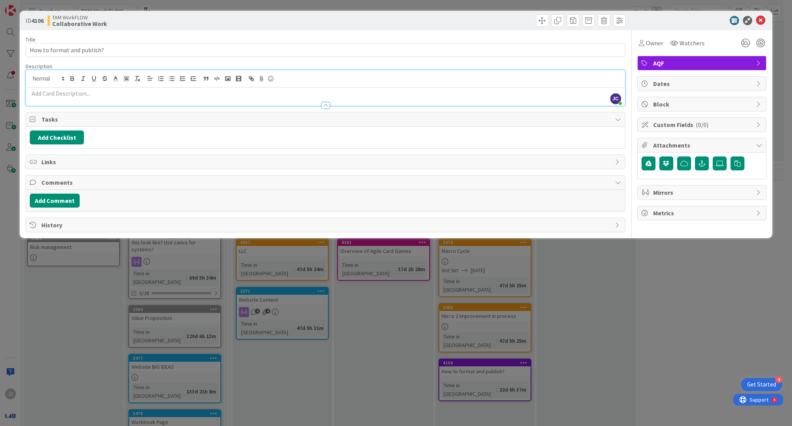
click at [275, 97] on p at bounding box center [326, 93] width 592 height 9
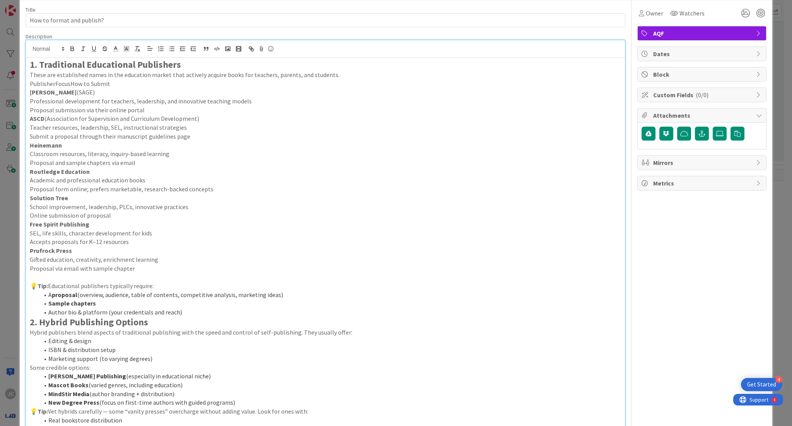
scroll to position [29, 0]
click at [152, 273] on p at bounding box center [326, 277] width 592 height 9
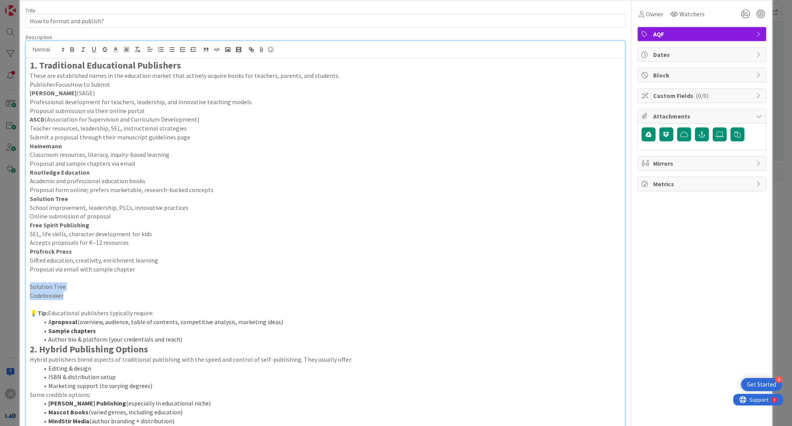
drag, startPoint x: 68, startPoint y: 296, endPoint x: 28, endPoint y: 286, distance: 41.5
click at [28, 286] on div "1. Traditional Educational Publishers These are established names in the educat…" at bounding box center [325, 330] width 599 height 544
click at [74, 51] on icon "button" at bounding box center [72, 51] width 3 height 2
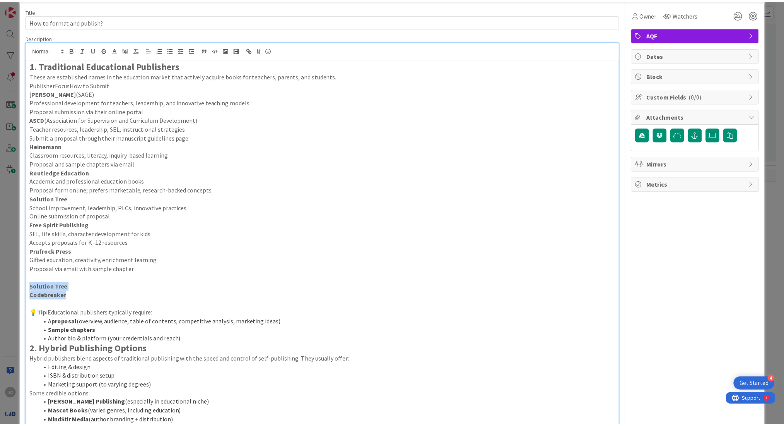
scroll to position [0, 0]
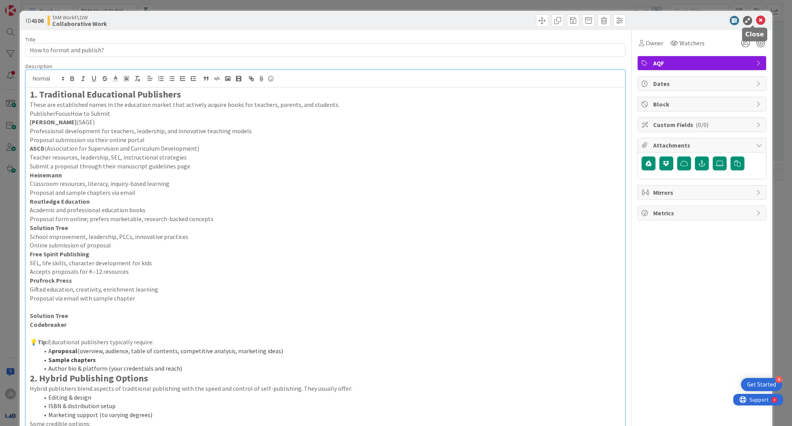
click at [756, 21] on icon at bounding box center [760, 20] width 9 height 9
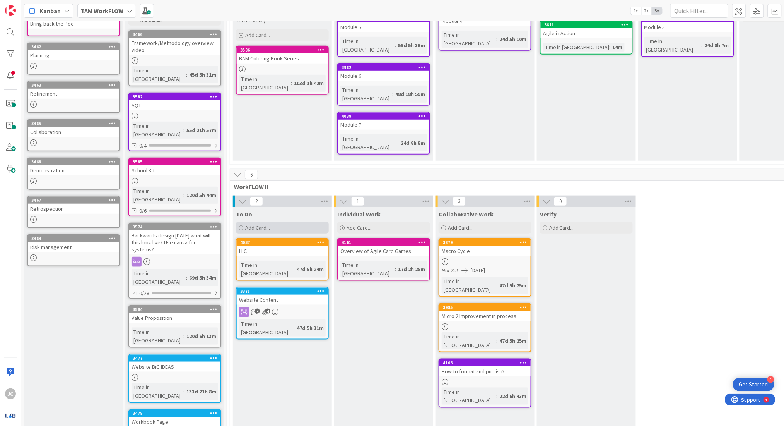
click at [306, 222] on div "Add Card..." at bounding box center [282, 228] width 93 height 12
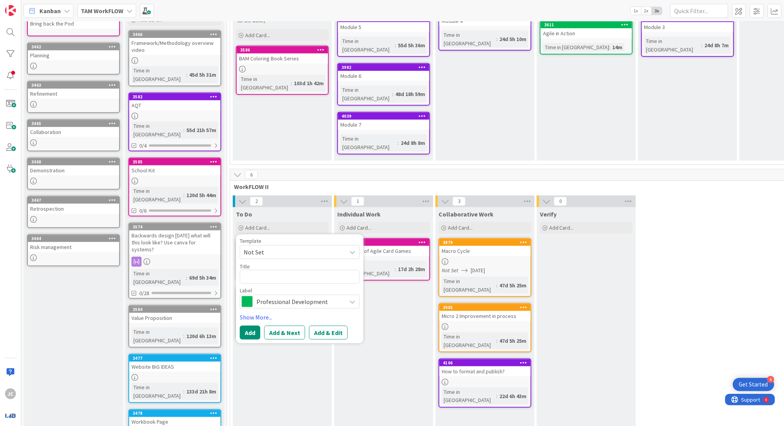
click at [310, 296] on span "Professional Development" at bounding box center [299, 301] width 86 height 11
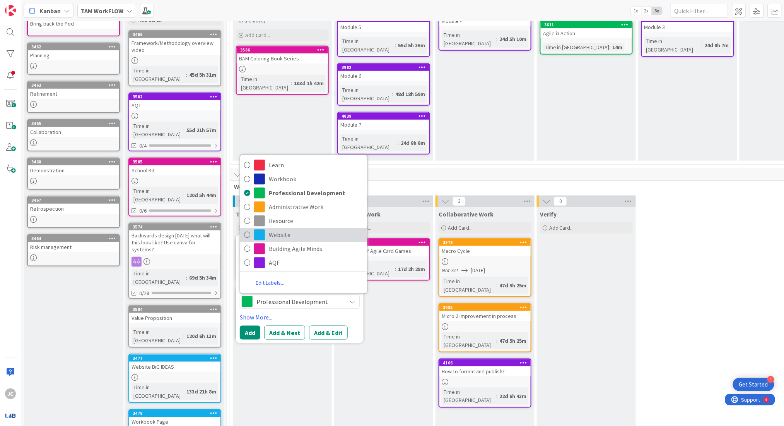
click at [292, 229] on span "Website" at bounding box center [316, 235] width 94 height 12
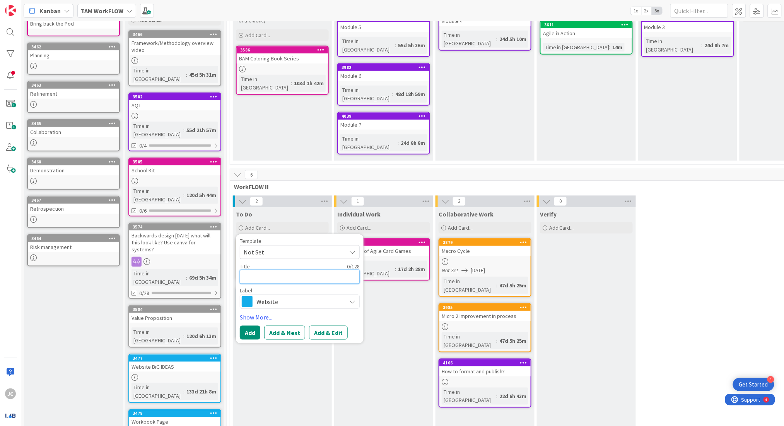
click at [289, 270] on textarea at bounding box center [300, 277] width 120 height 14
type textarea "x"
type textarea "P"
type textarea "x"
type textarea "Pa"
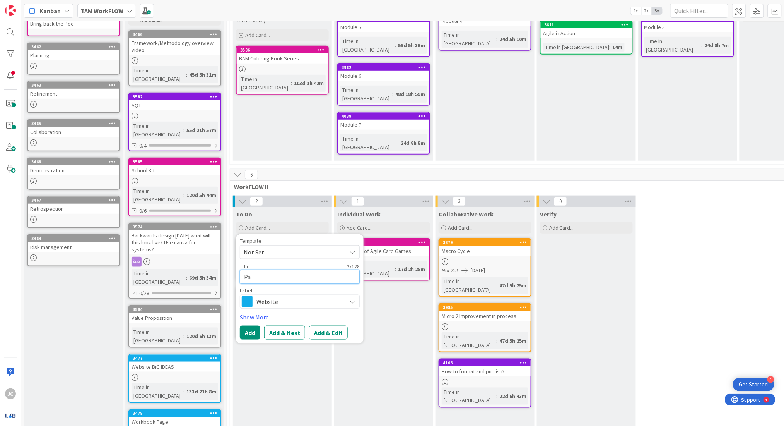
type textarea "x"
type textarea "Pay"
type textarea "x"
type textarea "Paym"
type textarea "x"
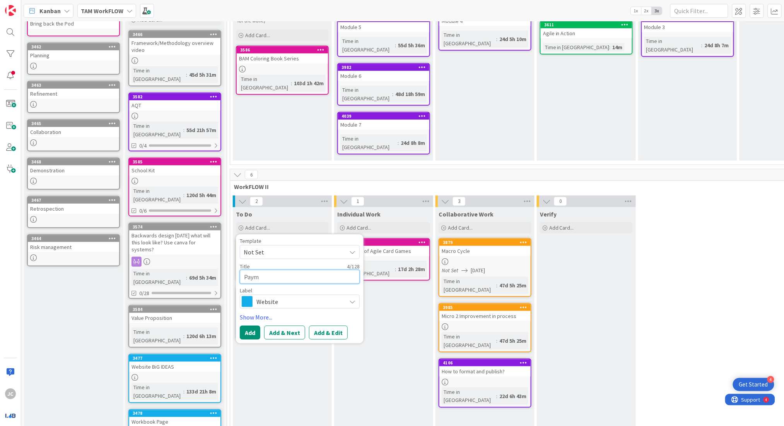
type textarea "Payme"
type textarea "x"
type textarea "Paymen"
type textarea "x"
type textarea "Payment"
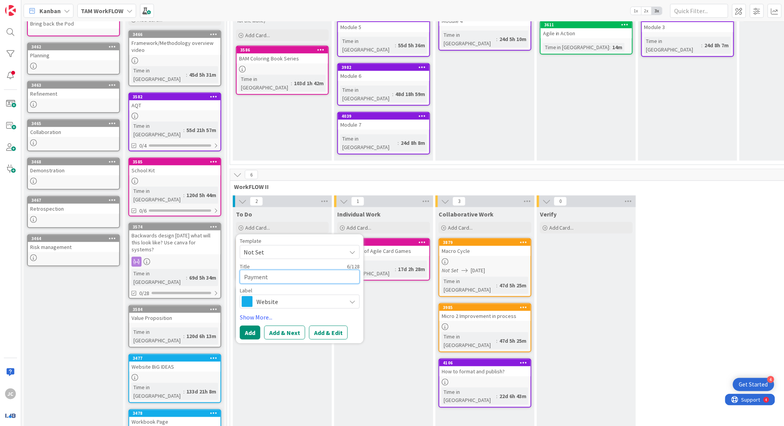
type textarea "x"
type textarea "Payment"
type textarea "x"
type textarea "Payment P"
type textarea "x"
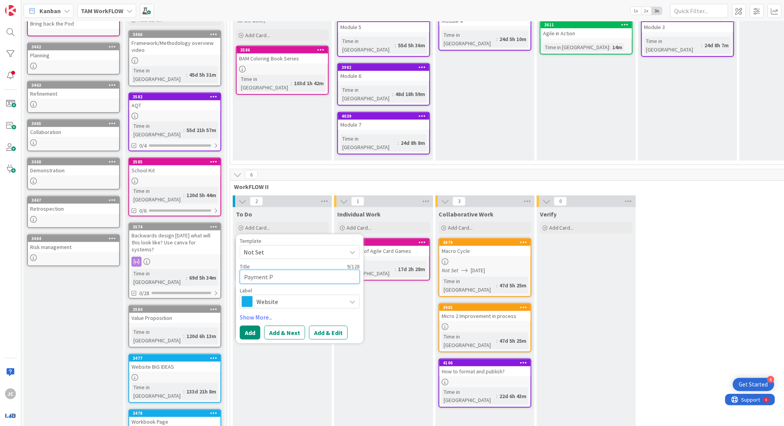
type textarea "Payment Pr"
type textarea "x"
type textarea "Payment Pro"
type textarea "x"
type textarea "Payment Proc"
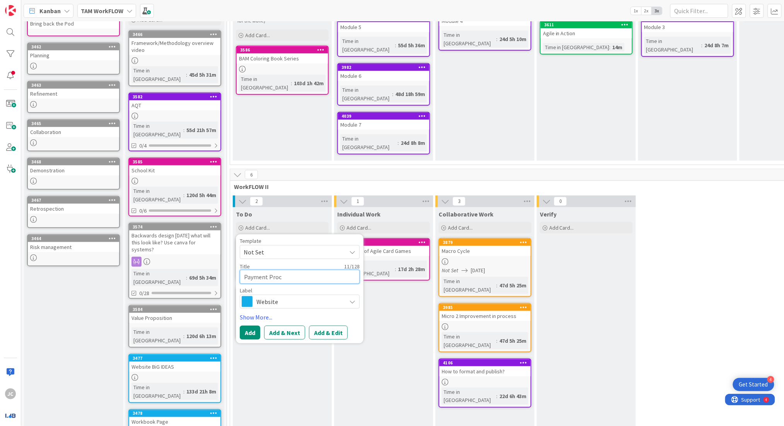
type textarea "x"
type textarea "Payment Proce"
type textarea "x"
type textarea "Payment Proces"
type textarea "x"
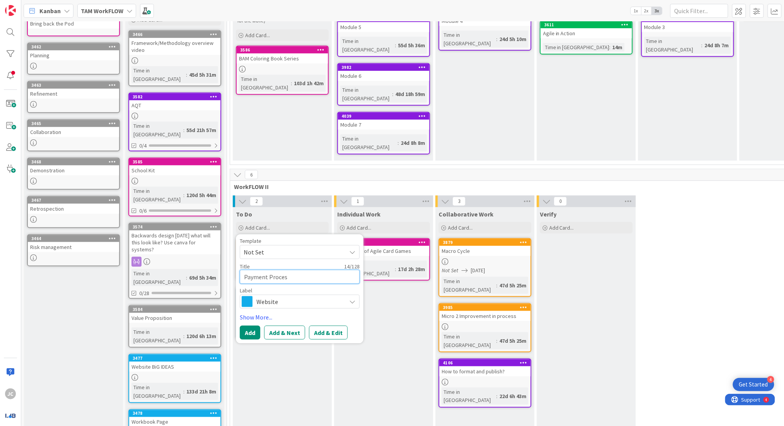
type textarea "Payment Process"
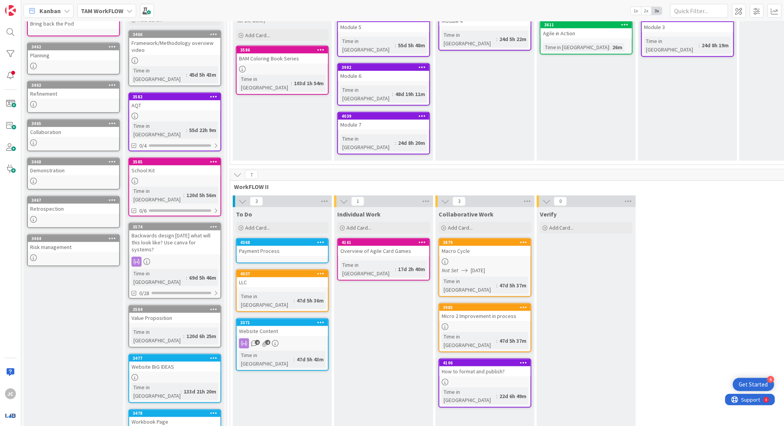
click at [285, 238] on link "4368 Payment Process" at bounding box center [282, 250] width 93 height 25
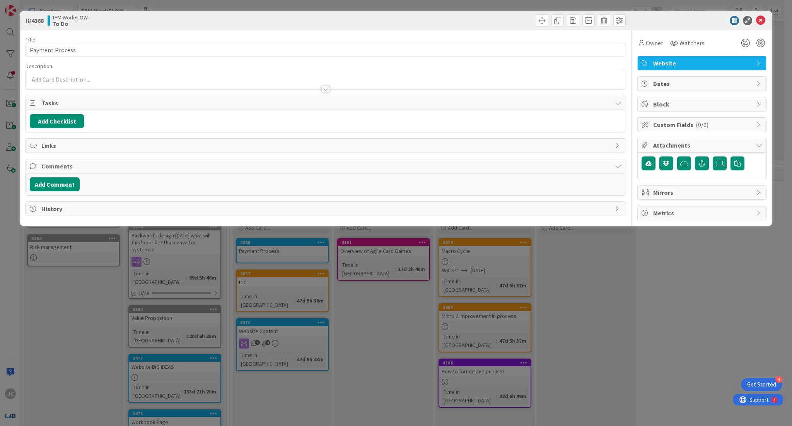
click at [186, 75] on div at bounding box center [325, 79] width 599 height 19
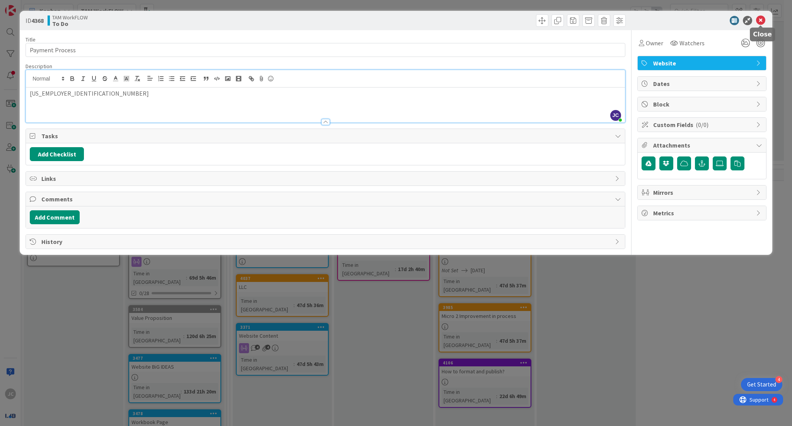
drag, startPoint x: 763, startPoint y: 23, endPoint x: 760, endPoint y: 15, distance: 8.4
click at [760, 16] on icon at bounding box center [760, 20] width 9 height 9
